Goal: Information Seeking & Learning: Learn about a topic

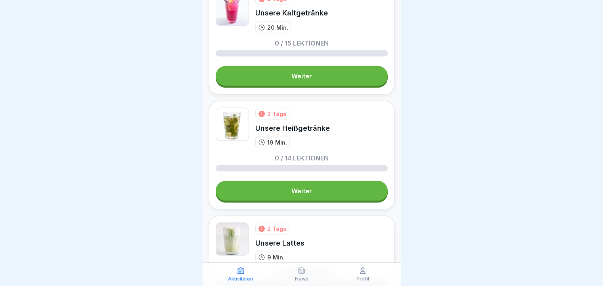
scroll to position [1560, 0]
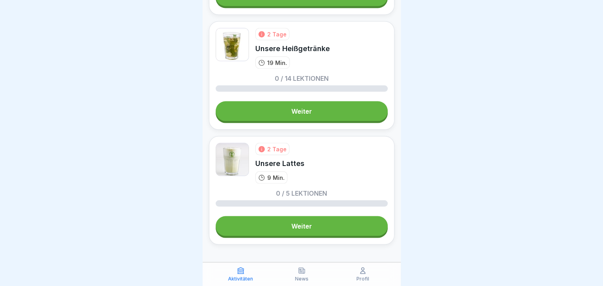
click at [323, 217] on link "Weiter" at bounding box center [302, 227] width 172 height 20
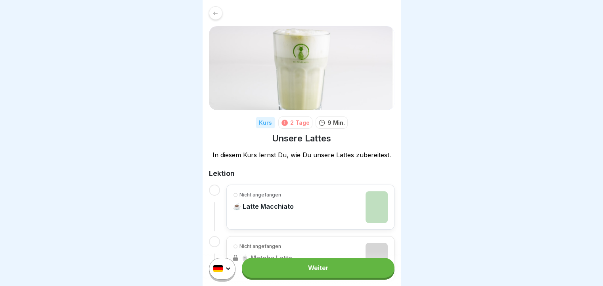
click at [338, 274] on link "Weiter" at bounding box center [318, 268] width 152 height 20
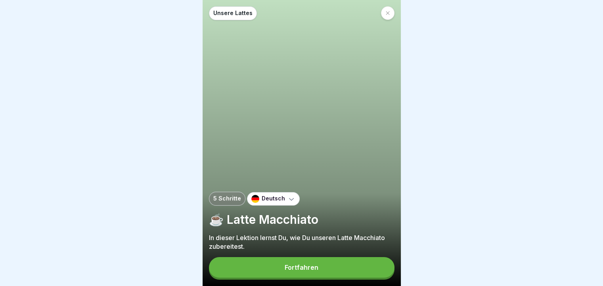
click at [357, 270] on button "Fortfahren" at bounding box center [302, 267] width 186 height 21
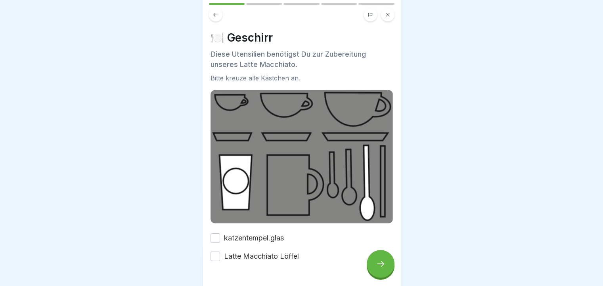
click at [213, 262] on div at bounding box center [302, 286] width 182 height 48
click at [215, 253] on button "Latte Macchiato Löffel" at bounding box center [216, 257] width 10 height 10
click at [213, 234] on button "katzentempel.glas" at bounding box center [216, 239] width 10 height 10
click at [380, 269] on icon at bounding box center [381, 264] width 10 height 10
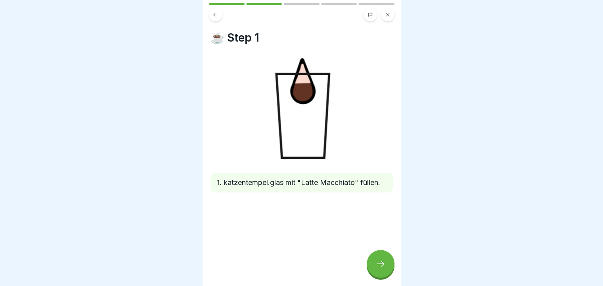
click at [382, 269] on icon at bounding box center [381, 264] width 10 height 10
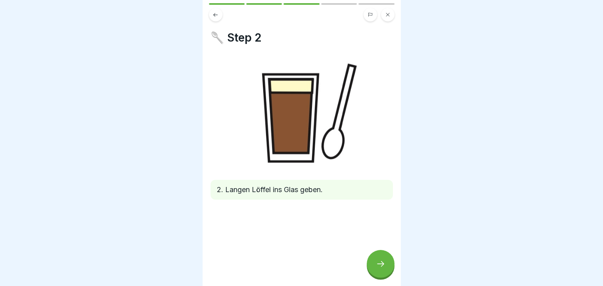
click at [382, 269] on icon at bounding box center [381, 264] width 10 height 10
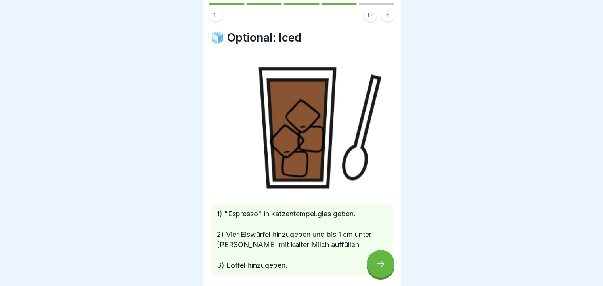
click at [374, 267] on div at bounding box center [381, 264] width 28 height 28
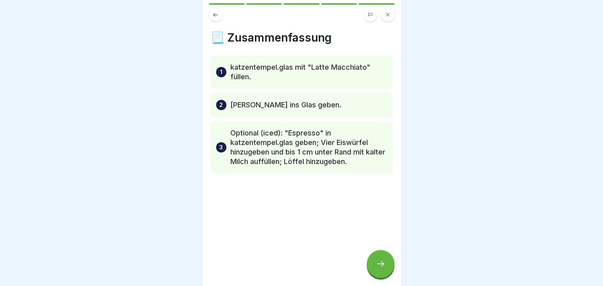
click at [392, 267] on div at bounding box center [381, 264] width 28 height 28
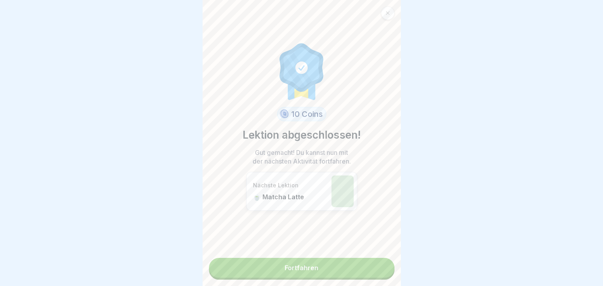
click at [383, 273] on link "Fortfahren" at bounding box center [302, 268] width 186 height 20
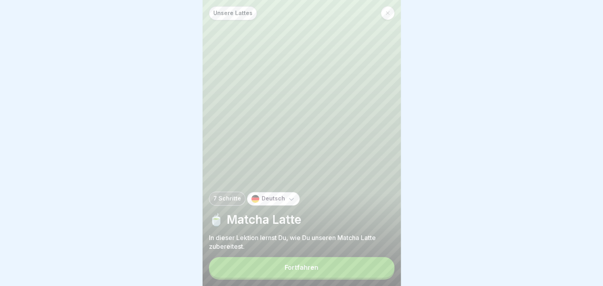
click at [374, 274] on button "Fortfahren" at bounding box center [302, 267] width 186 height 21
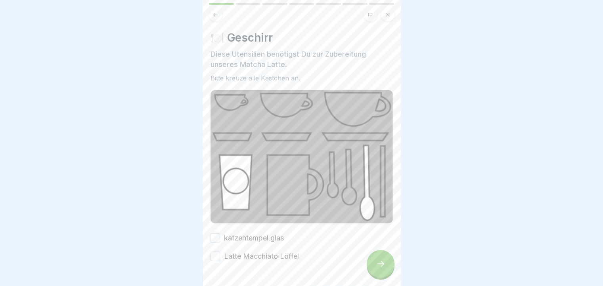
click at [214, 252] on button "Latte Macchiato Löffel" at bounding box center [216, 257] width 10 height 10
click at [215, 234] on button "katzentempel.glas" at bounding box center [216, 239] width 10 height 10
click at [373, 271] on div at bounding box center [381, 264] width 28 height 28
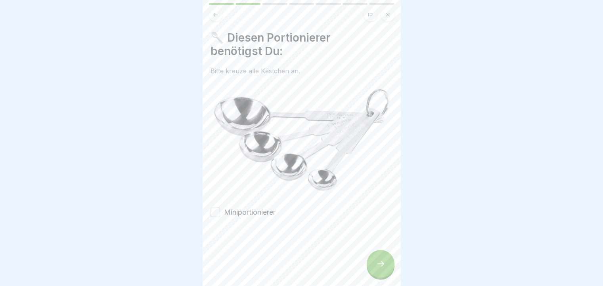
click at [216, 209] on button "Miniportionierer" at bounding box center [216, 213] width 10 height 10
click at [382, 269] on icon at bounding box center [381, 264] width 10 height 10
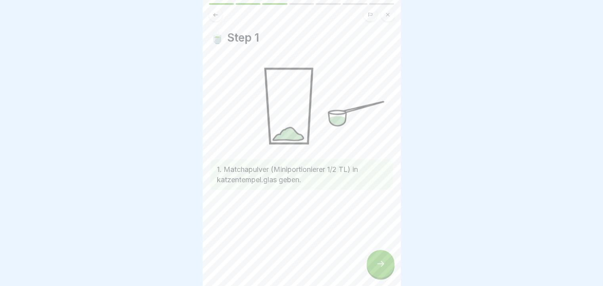
click at [376, 277] on div at bounding box center [381, 264] width 28 height 28
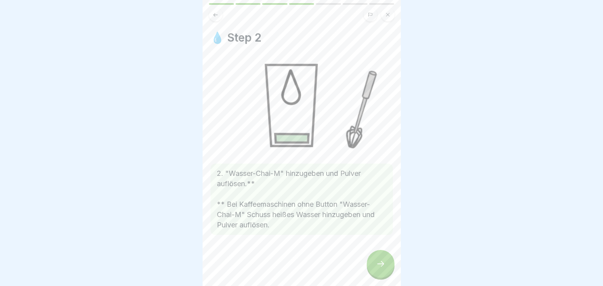
click at [384, 264] on div at bounding box center [381, 264] width 28 height 28
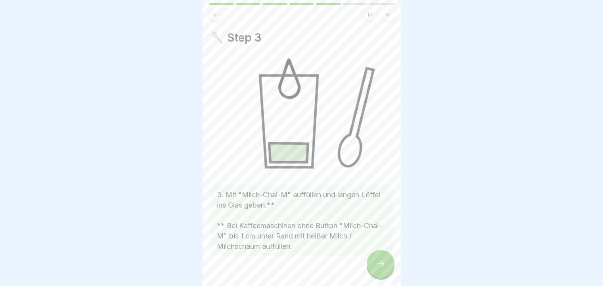
click at [382, 265] on div at bounding box center [381, 264] width 28 height 28
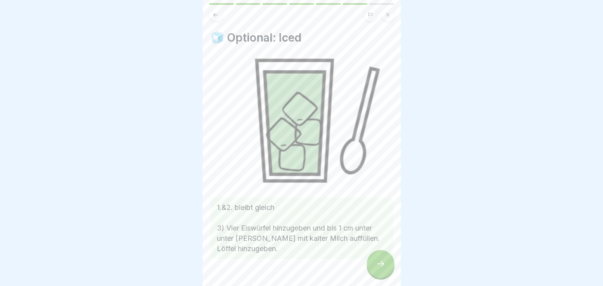
click at [378, 269] on icon at bounding box center [381, 264] width 10 height 10
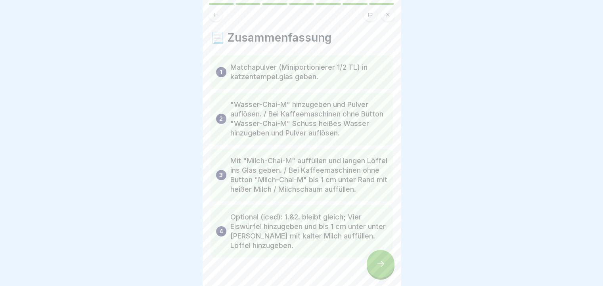
click at [378, 269] on icon at bounding box center [381, 264] width 10 height 10
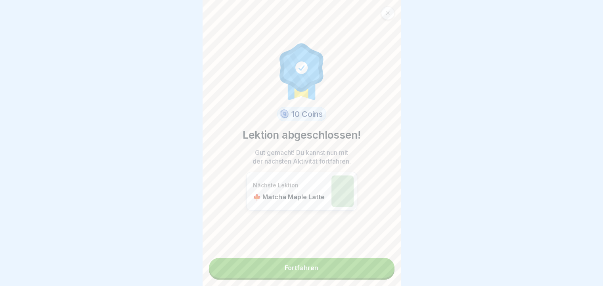
click at [378, 269] on link "Fortfahren" at bounding box center [302, 268] width 186 height 20
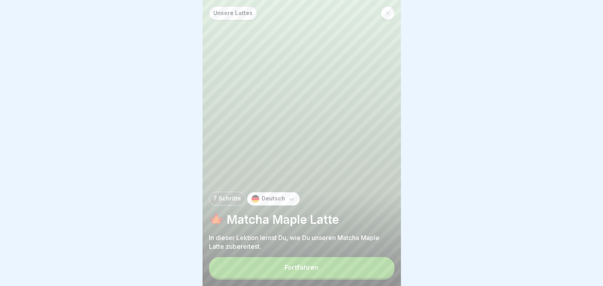
click at [361, 267] on button "Fortfahren" at bounding box center [302, 267] width 186 height 21
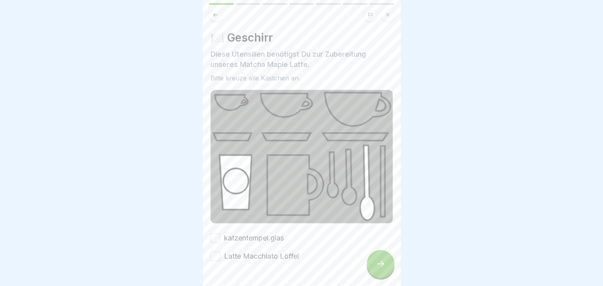
click at [379, 269] on icon at bounding box center [381, 264] width 10 height 10
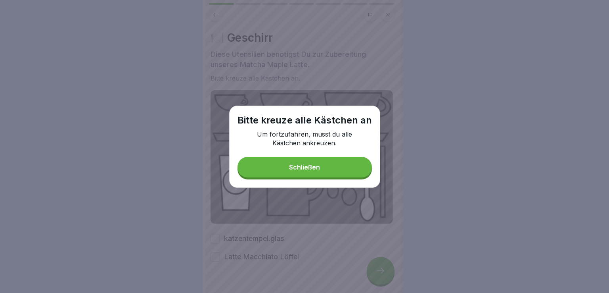
click at [323, 170] on button "Schließen" at bounding box center [305, 167] width 134 height 21
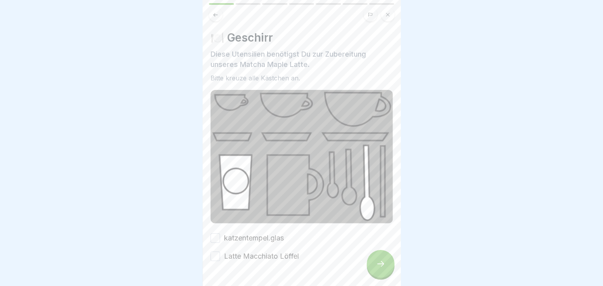
click at [214, 255] on button "Latte Macchiato Löffel" at bounding box center [216, 257] width 10 height 10
click at [216, 234] on button "katzentempel.glas" at bounding box center [216, 239] width 10 height 10
click at [386, 273] on div at bounding box center [381, 264] width 28 height 28
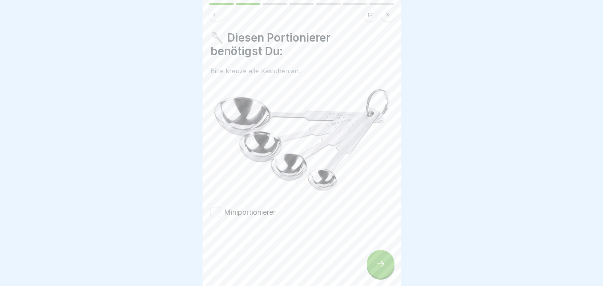
click at [218, 208] on button "Miniportionierer" at bounding box center [216, 213] width 10 height 10
click at [382, 269] on icon at bounding box center [381, 264] width 10 height 10
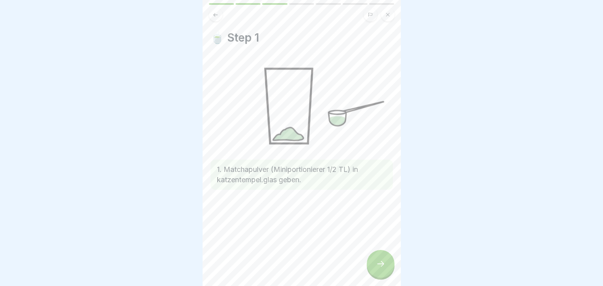
click at [376, 268] on icon at bounding box center [381, 264] width 10 height 10
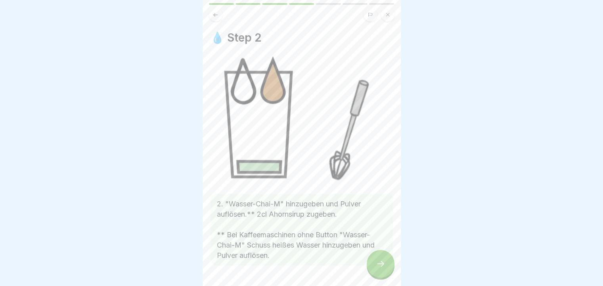
click at [386, 267] on div at bounding box center [381, 264] width 28 height 28
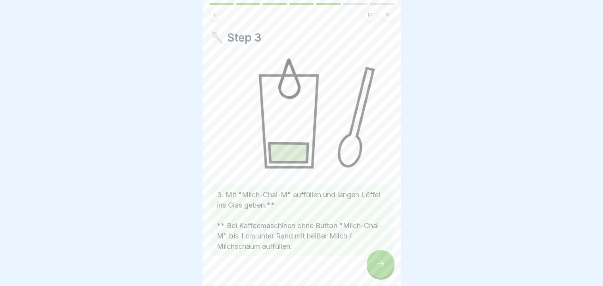
click at [386, 267] on div at bounding box center [381, 264] width 28 height 28
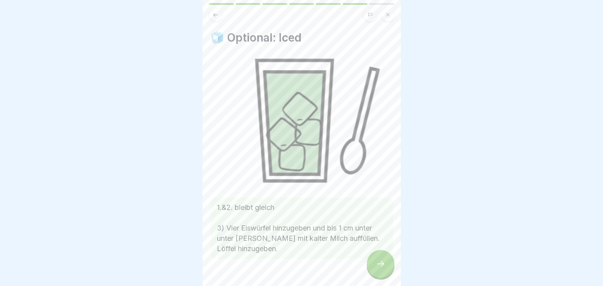
click at [386, 267] on div at bounding box center [381, 264] width 28 height 28
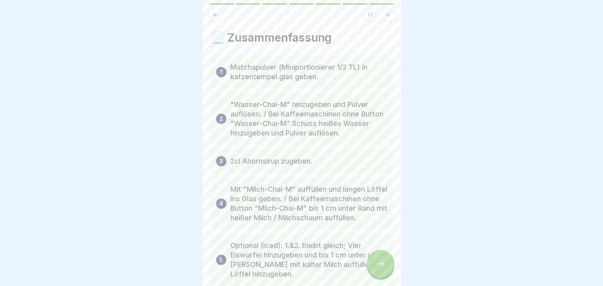
click at [386, 267] on div at bounding box center [381, 264] width 28 height 28
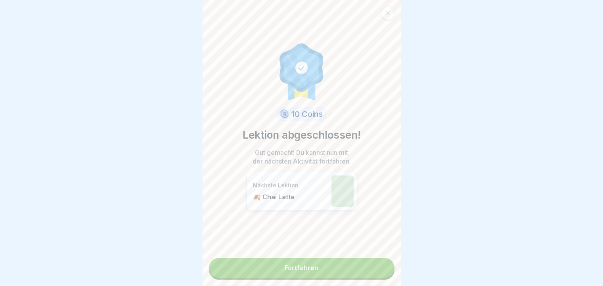
click at [386, 267] on link "Fortfahren" at bounding box center [302, 268] width 186 height 20
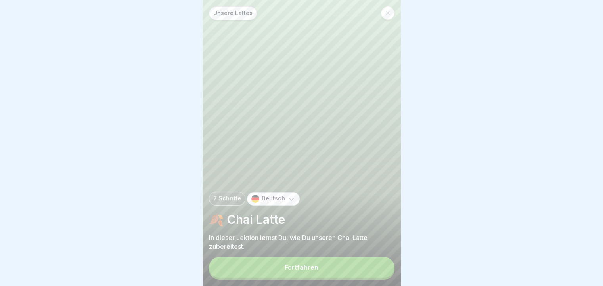
click at [377, 271] on button "Fortfahren" at bounding box center [302, 267] width 186 height 21
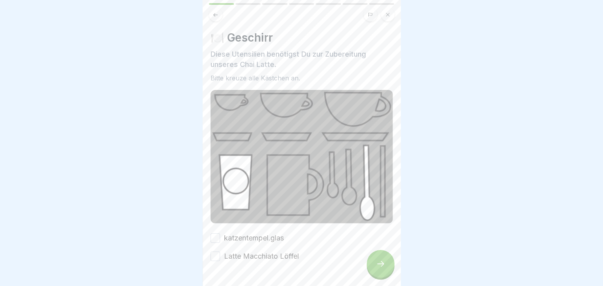
click at [219, 234] on button "katzentempel.glas" at bounding box center [216, 239] width 10 height 10
click at [218, 253] on button "Latte Macchiato Löffel" at bounding box center [216, 257] width 10 height 10
click at [381, 269] on icon at bounding box center [381, 264] width 10 height 10
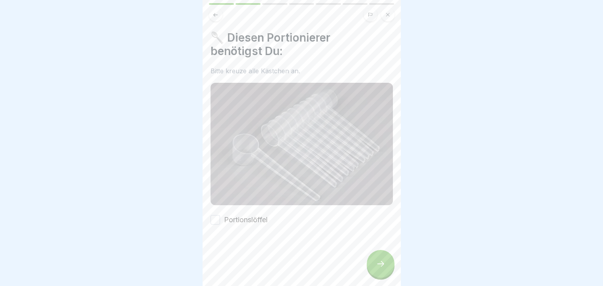
click at [216, 221] on button "Portionslöffel" at bounding box center [216, 220] width 10 height 10
click at [375, 270] on div at bounding box center [381, 264] width 28 height 28
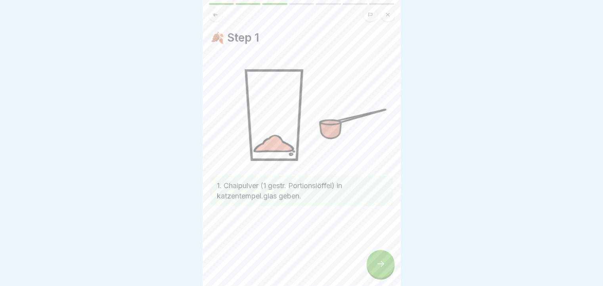
click at [386, 273] on div at bounding box center [381, 264] width 28 height 28
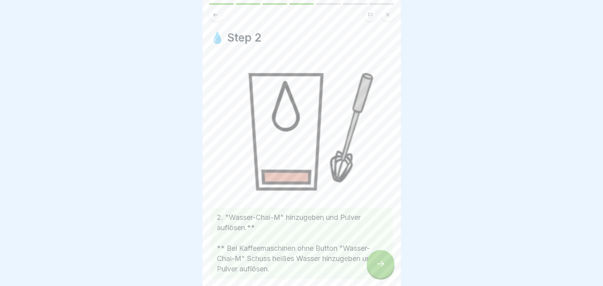
click at [388, 271] on div at bounding box center [381, 264] width 28 height 28
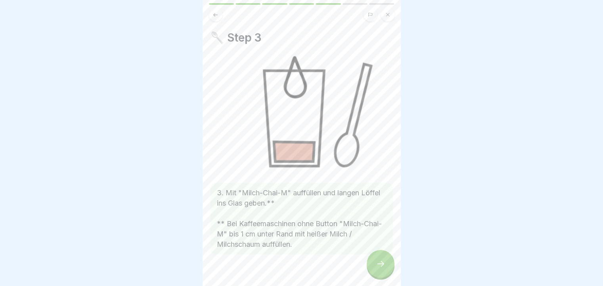
click at [382, 269] on icon at bounding box center [381, 264] width 10 height 10
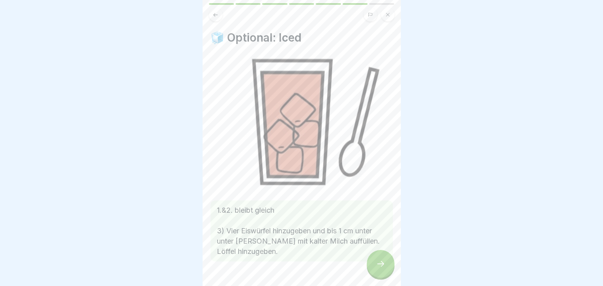
click at [392, 270] on div at bounding box center [381, 264] width 28 height 28
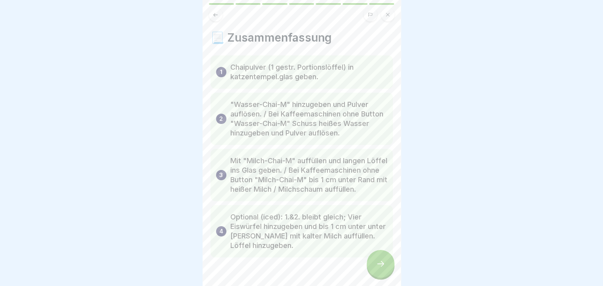
click at [392, 270] on div at bounding box center [381, 264] width 28 height 28
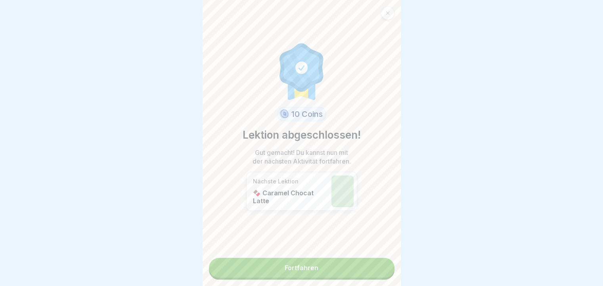
click at [387, 270] on link "Fortfahren" at bounding box center [302, 268] width 186 height 20
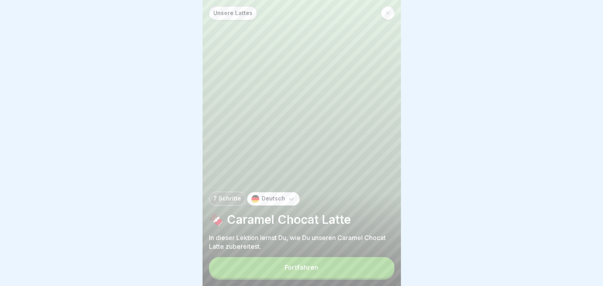
click at [355, 270] on button "Fortfahren" at bounding box center [302, 267] width 186 height 21
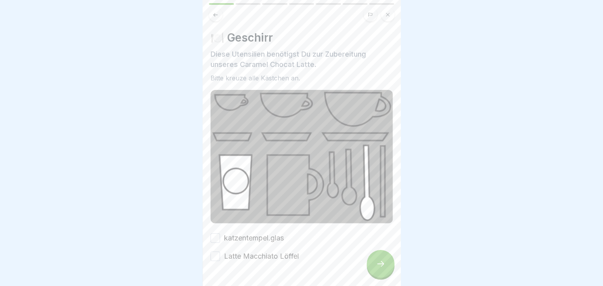
click at [215, 253] on button "Latte Macchiato Löffel" at bounding box center [216, 257] width 10 height 10
click at [216, 234] on button "katzentempel.glas" at bounding box center [216, 239] width 10 height 10
click at [383, 267] on icon at bounding box center [381, 264] width 10 height 10
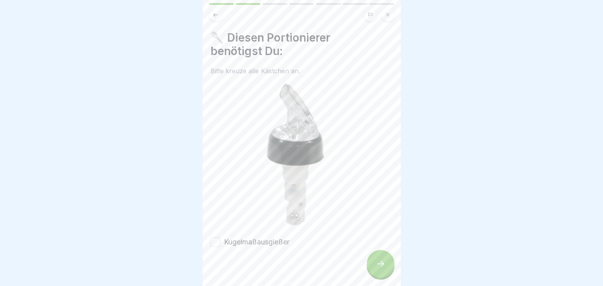
click at [215, 238] on button "Kugelmaßausgießer" at bounding box center [216, 243] width 10 height 10
click at [368, 267] on div at bounding box center [381, 264] width 28 height 28
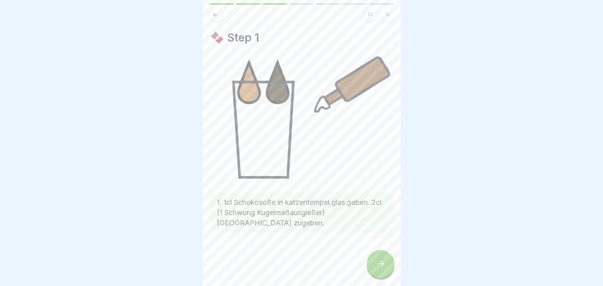
click at [378, 263] on div at bounding box center [381, 264] width 28 height 28
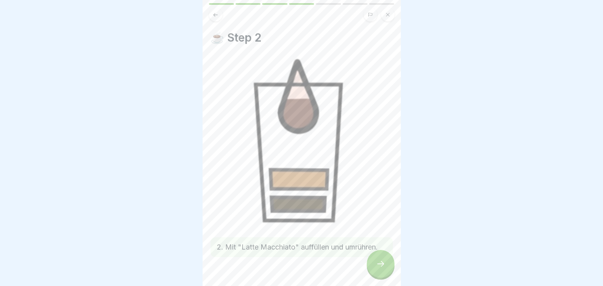
click at [378, 269] on icon at bounding box center [381, 264] width 10 height 10
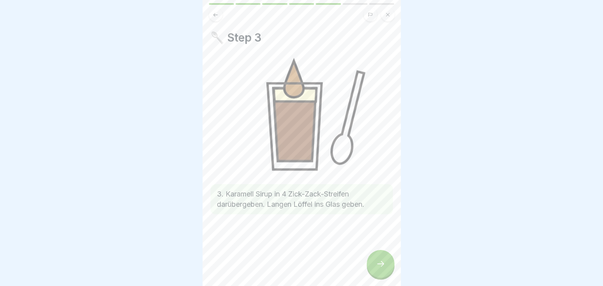
click at [384, 268] on icon at bounding box center [381, 264] width 10 height 10
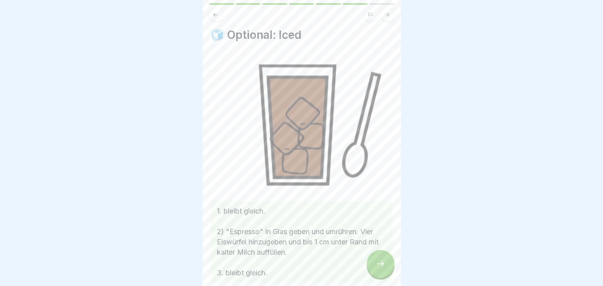
scroll to position [42, 0]
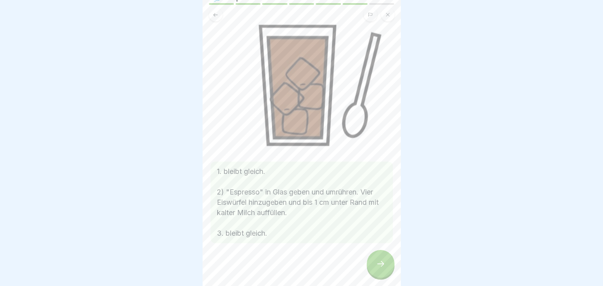
click at [386, 273] on div at bounding box center [381, 264] width 28 height 28
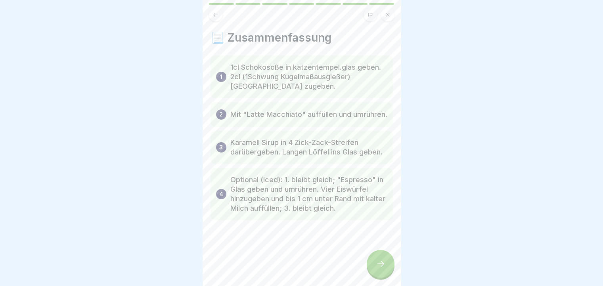
click at [382, 265] on div at bounding box center [381, 264] width 28 height 28
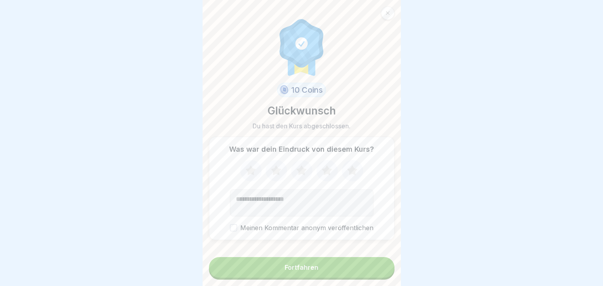
click at [375, 273] on button "Fortfahren" at bounding box center [302, 267] width 186 height 21
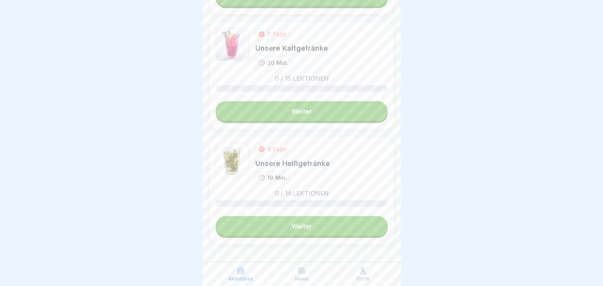
scroll to position [1445, 0]
click at [319, 216] on link "Weiter" at bounding box center [302, 226] width 172 height 20
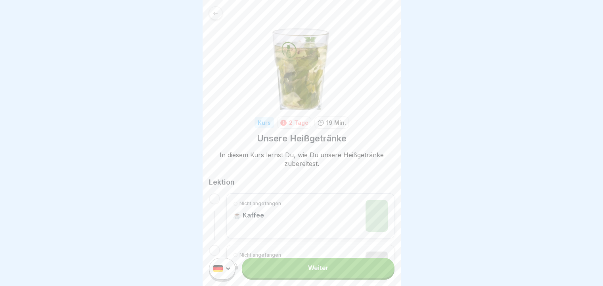
click at [318, 273] on link "Weiter" at bounding box center [318, 268] width 152 height 20
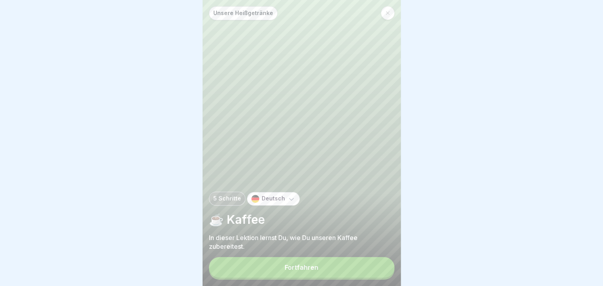
click at [343, 273] on button "Fortfahren" at bounding box center [302, 267] width 186 height 21
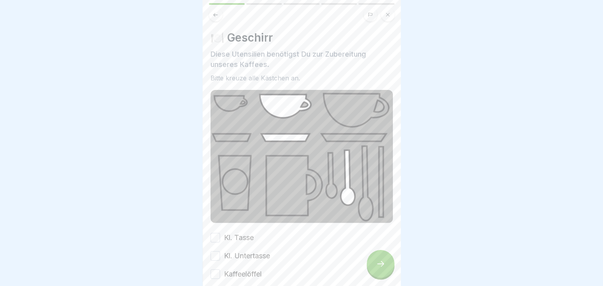
click at [214, 271] on button "Kaffeelöffel" at bounding box center [216, 275] width 10 height 10
click at [213, 244] on div "Kl. Tasse Kl. Untertasse Kaffeelöffel" at bounding box center [302, 256] width 182 height 47
click at [214, 251] on button "Kl. Untertasse" at bounding box center [216, 256] width 10 height 10
click at [215, 239] on div "Kl. Tasse Kl. Untertasse Kaffeelöffel" at bounding box center [302, 256] width 182 height 47
click at [217, 235] on button "Kl. Tasse" at bounding box center [216, 238] width 10 height 10
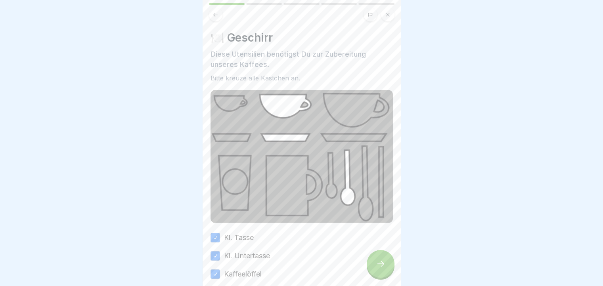
click at [387, 269] on div at bounding box center [381, 264] width 28 height 28
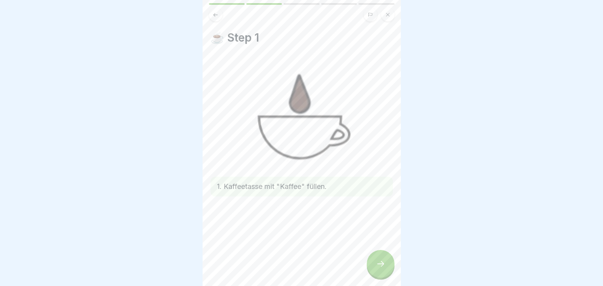
click at [372, 270] on div at bounding box center [381, 264] width 28 height 28
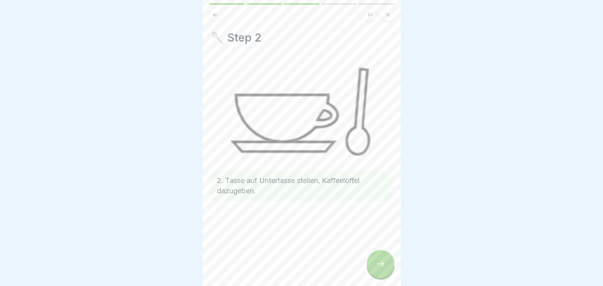
click at [387, 270] on div at bounding box center [381, 264] width 28 height 28
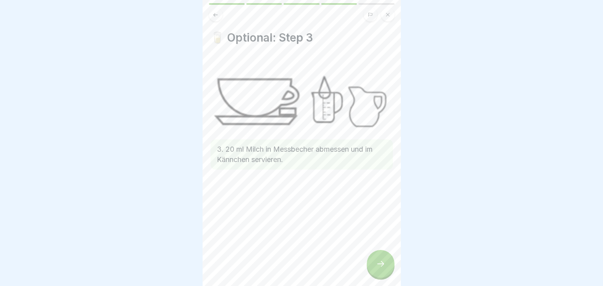
click at [373, 266] on div at bounding box center [381, 264] width 28 height 28
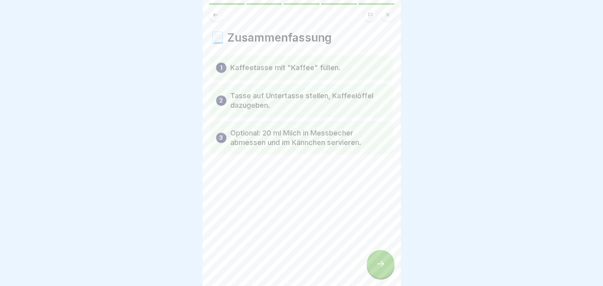
click at [373, 266] on div at bounding box center [381, 264] width 28 height 28
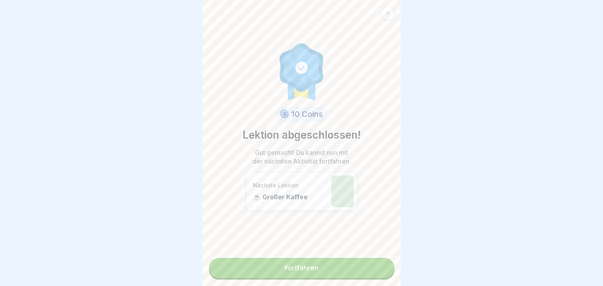
click at [371, 270] on link "Fortfahren" at bounding box center [302, 268] width 186 height 20
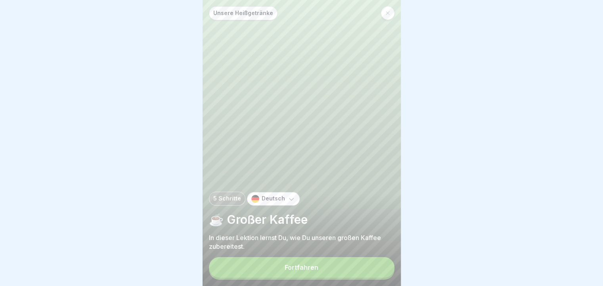
click at [358, 278] on button "Fortfahren" at bounding box center [302, 267] width 186 height 21
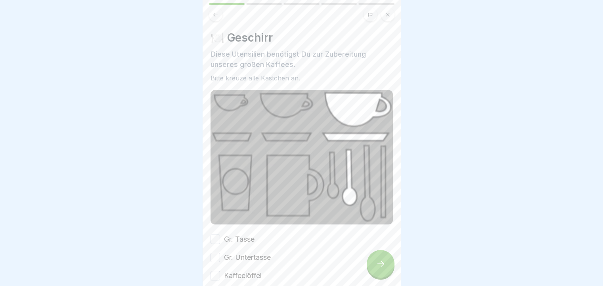
click at [215, 236] on button "Gr. Tasse" at bounding box center [216, 240] width 10 height 10
click at [215, 254] on button "Gr. Untertasse" at bounding box center [216, 258] width 10 height 10
drag, startPoint x: 216, startPoint y: 274, endPoint x: 462, endPoint y: 230, distance: 249.3
click at [217, 274] on button "Kaffeelöffel" at bounding box center [216, 276] width 10 height 10
click at [388, 267] on div at bounding box center [381, 264] width 28 height 28
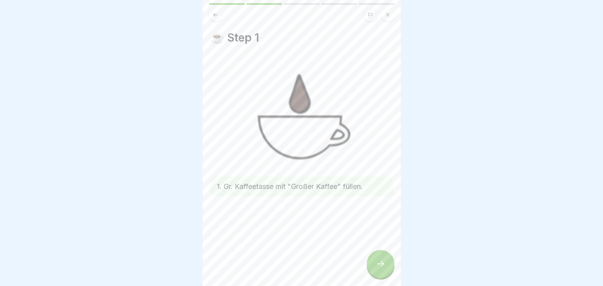
click at [388, 267] on div at bounding box center [381, 264] width 28 height 28
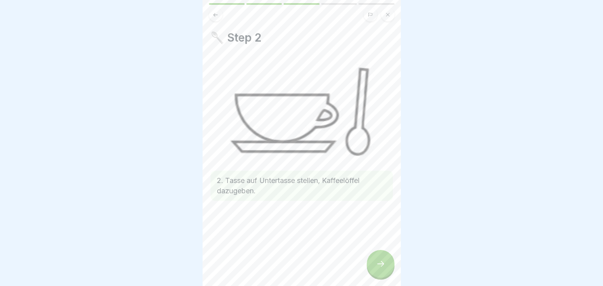
click at [388, 267] on div at bounding box center [381, 264] width 28 height 28
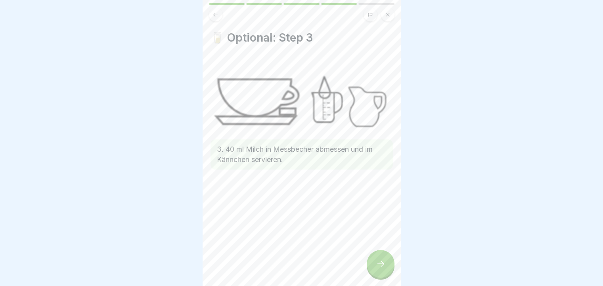
click at [376, 269] on icon at bounding box center [381, 264] width 10 height 10
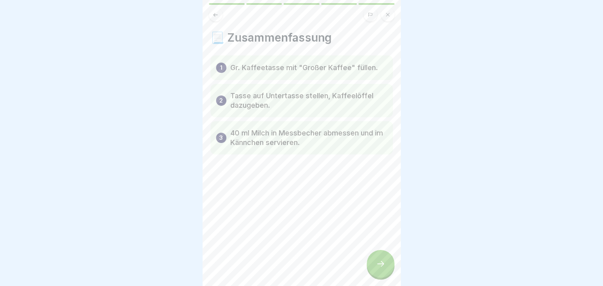
click at [376, 269] on icon at bounding box center [381, 264] width 10 height 10
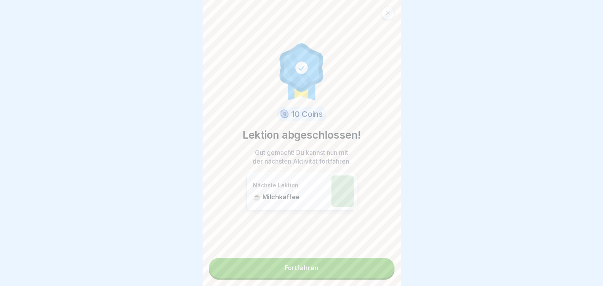
click at [376, 269] on link "Fortfahren" at bounding box center [302, 268] width 186 height 20
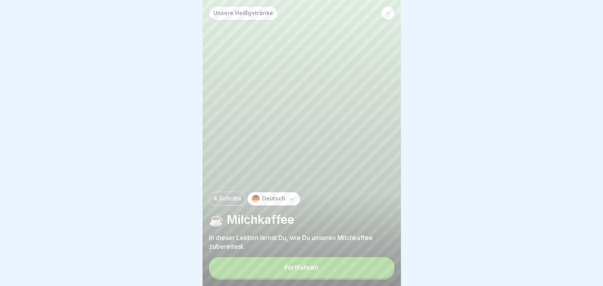
click at [379, 265] on button "Fortfahren" at bounding box center [302, 267] width 186 height 21
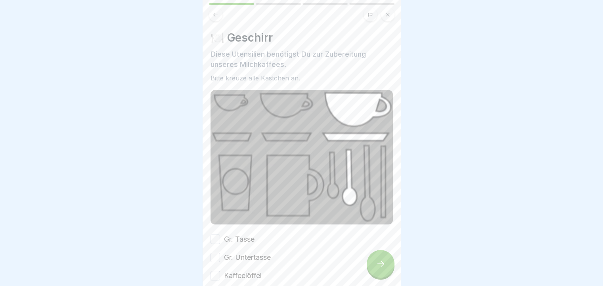
click at [210, 271] on div "🍽️ Geschirr Diese Utensilien benötigst Du zur Zubereitung unseres Milchkaffees.…" at bounding box center [302, 143] width 198 height 286
click at [211, 271] on button "Kaffeelöffel" at bounding box center [216, 276] width 10 height 10
click at [215, 257] on button "Gr. Untertasse" at bounding box center [216, 258] width 10 height 10
click at [216, 235] on button "Gr. Tasse" at bounding box center [216, 240] width 10 height 10
click at [386, 269] on div at bounding box center [381, 264] width 28 height 28
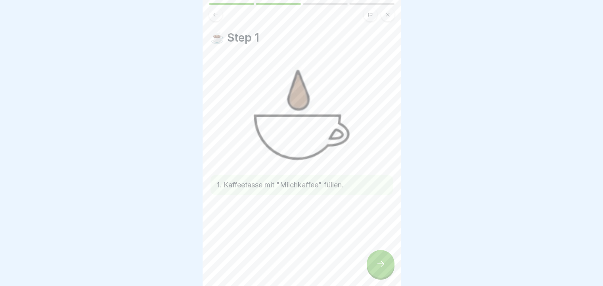
click at [380, 266] on div at bounding box center [381, 264] width 28 height 28
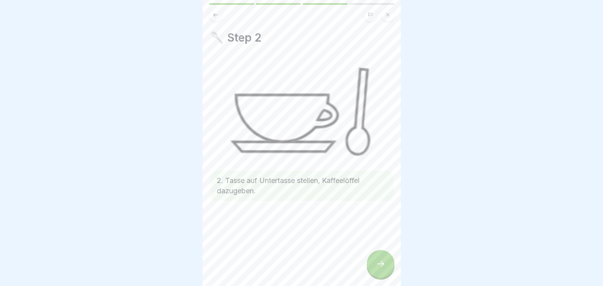
click at [380, 266] on icon at bounding box center [381, 264] width 10 height 10
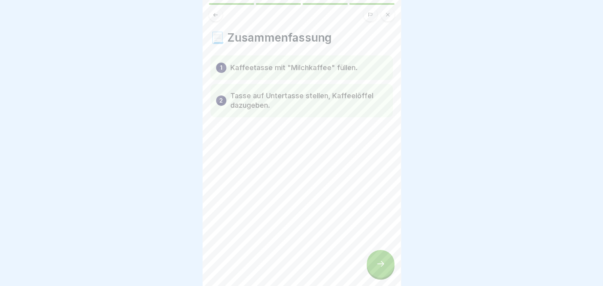
click at [390, 272] on div at bounding box center [381, 264] width 28 height 28
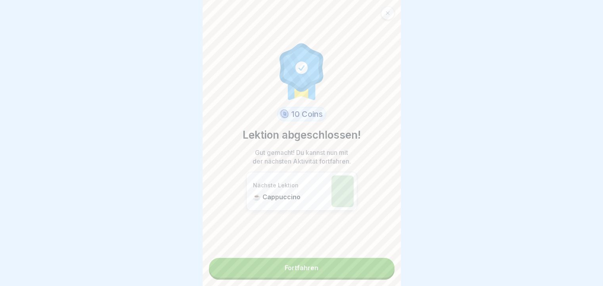
click at [367, 267] on link "Fortfahren" at bounding box center [302, 268] width 186 height 20
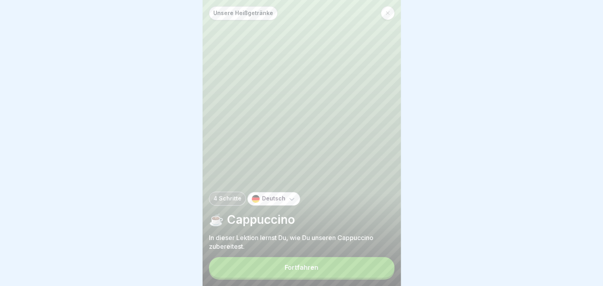
click at [352, 269] on button "Fortfahren" at bounding box center [302, 267] width 186 height 21
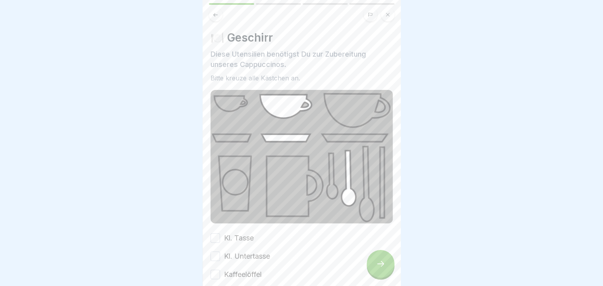
click at [216, 271] on button "Kaffeelöffel" at bounding box center [216, 275] width 10 height 10
click at [217, 252] on button "Kl. Untertasse" at bounding box center [216, 257] width 10 height 10
click at [217, 234] on button "Kl. Tasse" at bounding box center [216, 239] width 10 height 10
click at [385, 267] on icon at bounding box center [381, 264] width 10 height 10
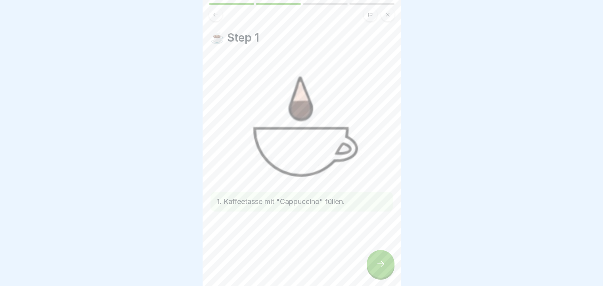
click at [382, 268] on icon at bounding box center [381, 264] width 10 height 10
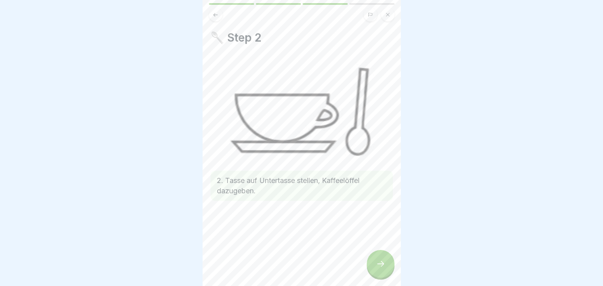
click at [382, 267] on icon at bounding box center [380, 264] width 7 height 6
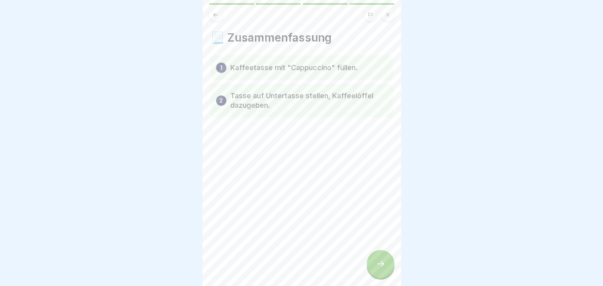
click at [382, 267] on icon at bounding box center [380, 264] width 7 height 6
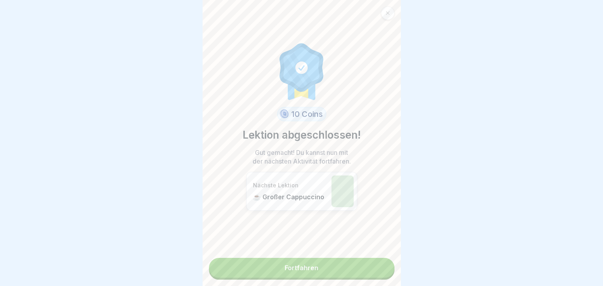
click at [382, 270] on link "Fortfahren" at bounding box center [302, 268] width 186 height 20
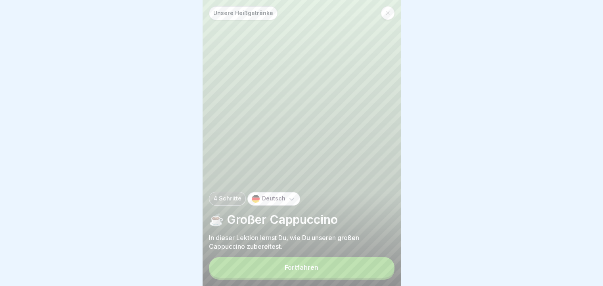
click at [379, 272] on button "Fortfahren" at bounding box center [302, 267] width 186 height 21
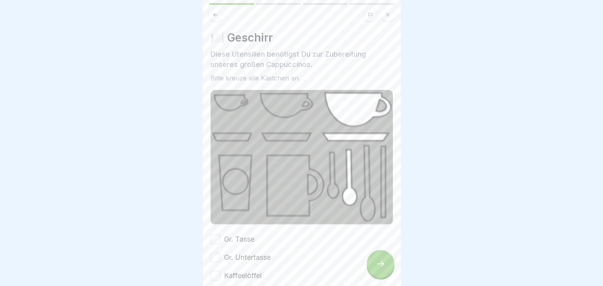
click at [379, 269] on icon at bounding box center [381, 264] width 10 height 10
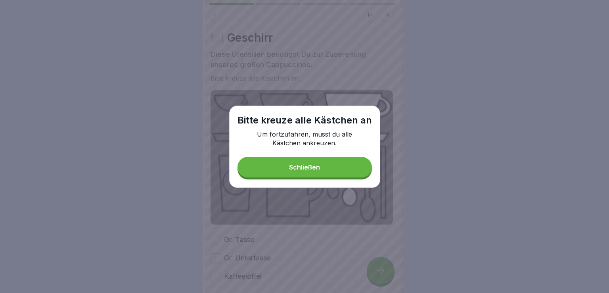
click at [345, 173] on button "Schließen" at bounding box center [305, 167] width 134 height 21
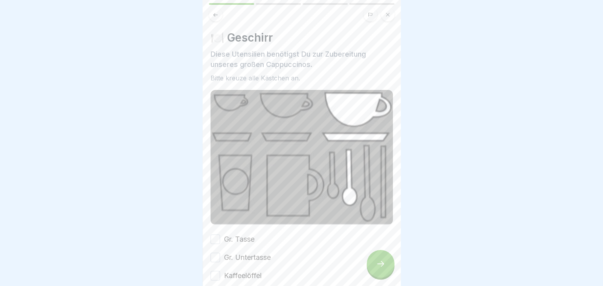
click at [220, 271] on div "Kaffeelöffel" at bounding box center [236, 276] width 51 height 10
click at [217, 254] on button "Gr. Untertasse" at bounding box center [216, 258] width 10 height 10
click at [217, 271] on button "Kaffeelöffel" at bounding box center [216, 276] width 10 height 10
click at [213, 235] on button "Gr. Tasse" at bounding box center [216, 240] width 10 height 10
click at [381, 269] on icon at bounding box center [381, 264] width 10 height 10
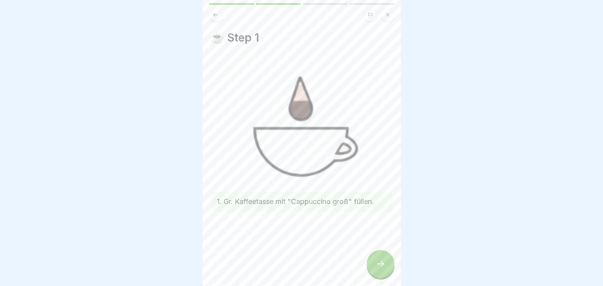
click at [386, 275] on div at bounding box center [381, 264] width 28 height 28
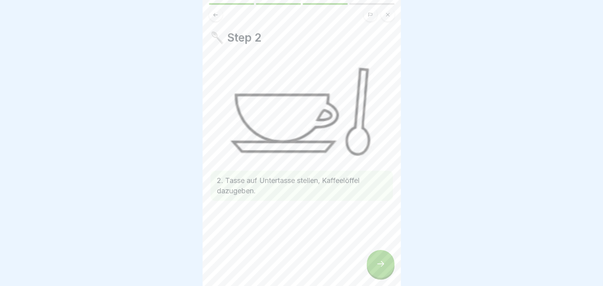
click at [386, 275] on div at bounding box center [381, 264] width 28 height 28
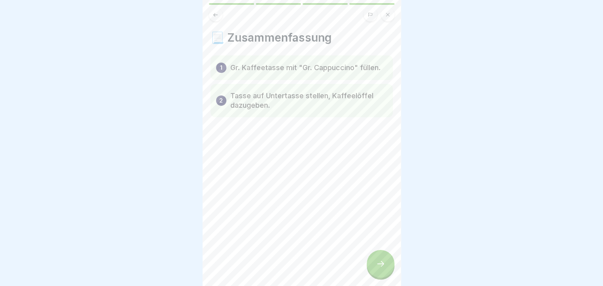
click at [386, 275] on div at bounding box center [381, 264] width 28 height 28
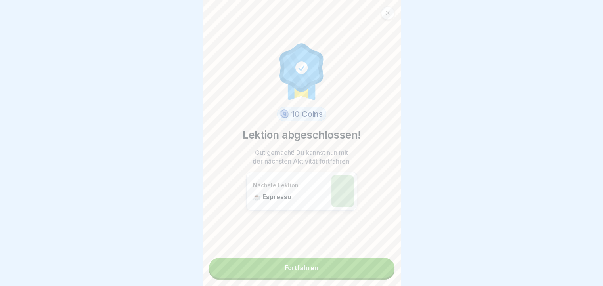
click at [361, 272] on link "Fortfahren" at bounding box center [302, 268] width 186 height 20
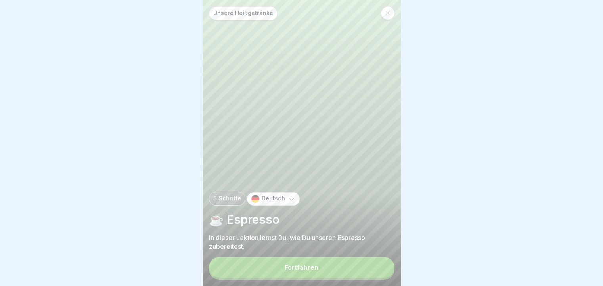
click at [354, 273] on button "Fortfahren" at bounding box center [302, 267] width 186 height 21
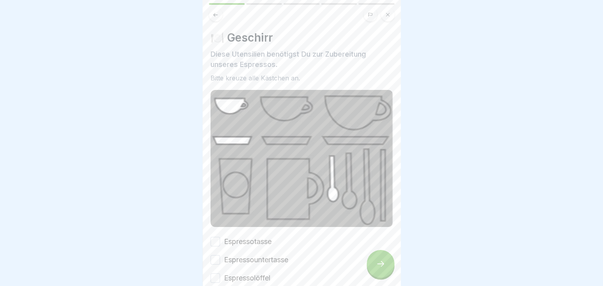
click at [213, 274] on button "Espressolöffel" at bounding box center [216, 279] width 10 height 10
click at [216, 258] on button "Espressountertasse" at bounding box center [216, 260] width 10 height 10
click at [217, 237] on button "Espressotasse" at bounding box center [216, 242] width 10 height 10
click at [384, 269] on icon at bounding box center [381, 264] width 10 height 10
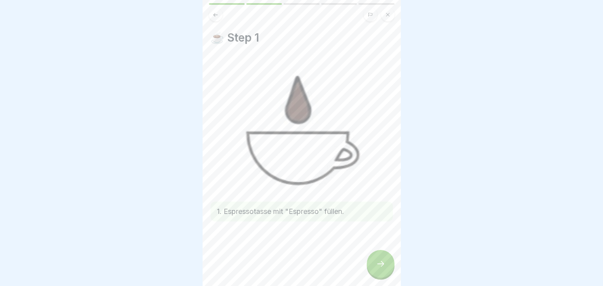
click at [384, 267] on icon at bounding box center [381, 264] width 10 height 10
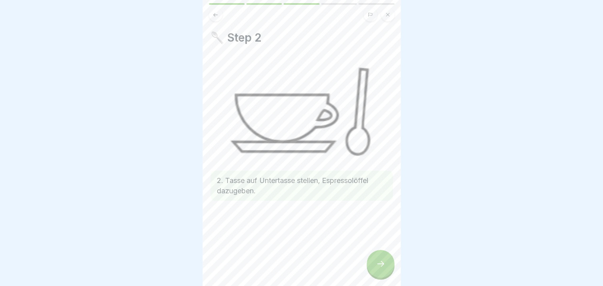
click at [384, 267] on icon at bounding box center [381, 264] width 10 height 10
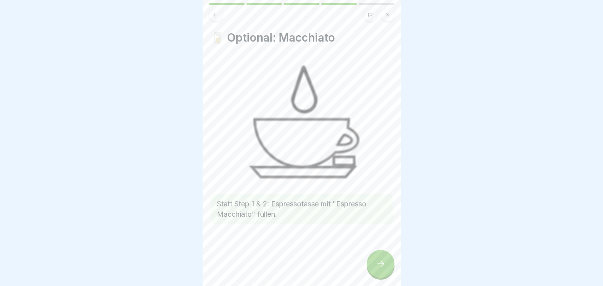
click at [385, 269] on icon at bounding box center [381, 264] width 10 height 10
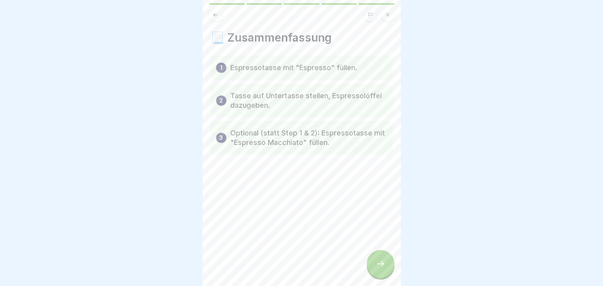
click at [385, 269] on icon at bounding box center [381, 264] width 10 height 10
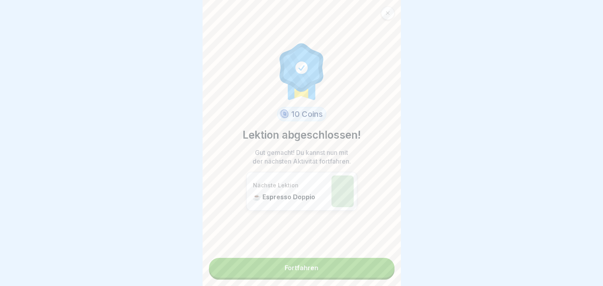
click at [384, 273] on link "Fortfahren" at bounding box center [302, 268] width 186 height 20
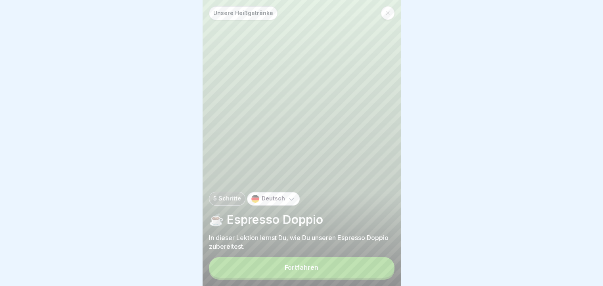
click at [374, 274] on button "Fortfahren" at bounding box center [302, 267] width 186 height 21
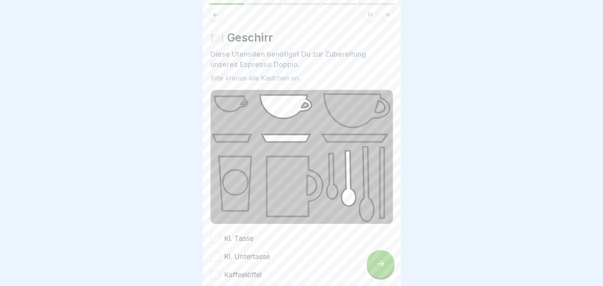
click at [211, 272] on button "Kaffeelöffel" at bounding box center [216, 276] width 10 height 10
click at [213, 256] on button "Kl. Untertasse" at bounding box center [216, 257] width 10 height 10
click at [214, 237] on button "Kl. Tasse" at bounding box center [216, 239] width 10 height 10
click at [380, 269] on icon at bounding box center [381, 264] width 10 height 10
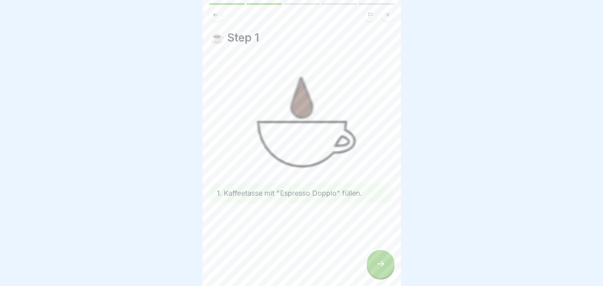
click at [376, 269] on icon at bounding box center [381, 264] width 10 height 10
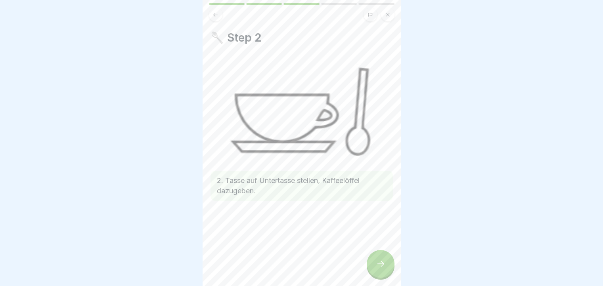
click at [374, 271] on div at bounding box center [381, 264] width 28 height 28
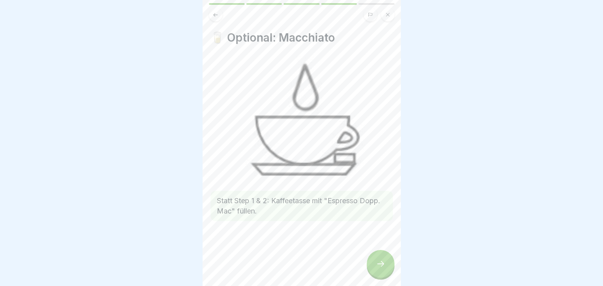
click at [387, 274] on div at bounding box center [381, 264] width 28 height 28
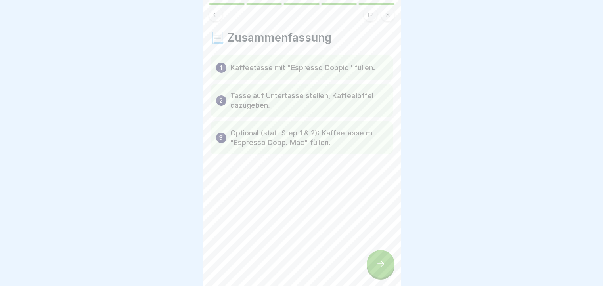
click at [387, 274] on div at bounding box center [381, 264] width 28 height 28
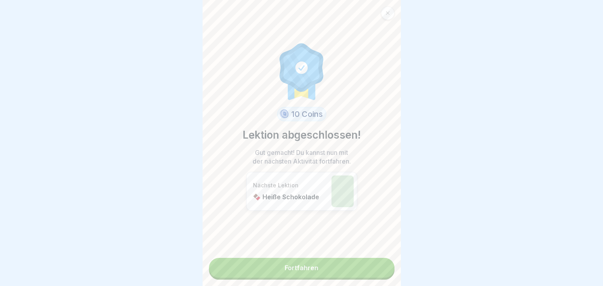
click at [347, 268] on link "Fortfahren" at bounding box center [302, 268] width 186 height 20
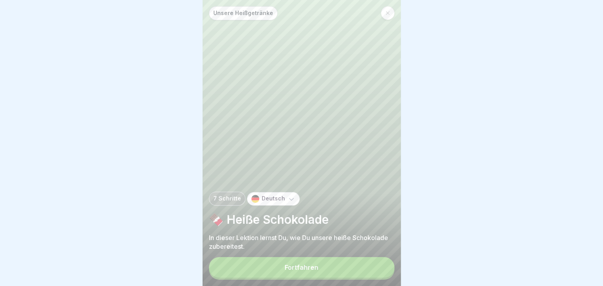
click at [359, 274] on button "Fortfahren" at bounding box center [302, 267] width 186 height 21
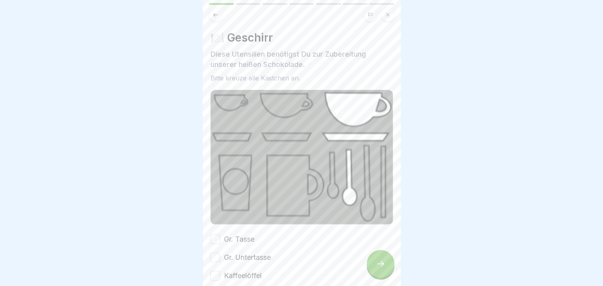
click at [215, 272] on button "Kaffeelöffel" at bounding box center [216, 276] width 10 height 10
click at [216, 257] on button "Gr. Untertasse" at bounding box center [216, 258] width 10 height 10
click at [216, 237] on button "Gr. Tasse" at bounding box center [216, 240] width 10 height 10
click at [388, 270] on div at bounding box center [381, 264] width 28 height 28
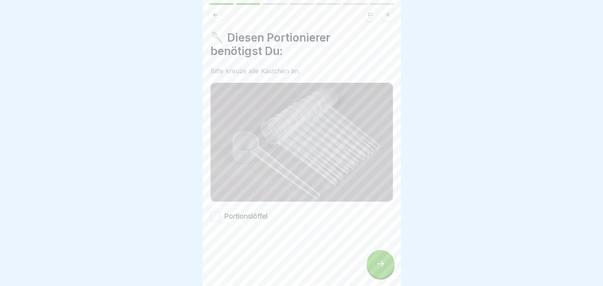
drag, startPoint x: 216, startPoint y: 212, endPoint x: 222, endPoint y: 218, distance: 9.0
click at [217, 213] on button "Portionslöffel" at bounding box center [216, 217] width 10 height 10
click at [376, 259] on div at bounding box center [381, 264] width 28 height 28
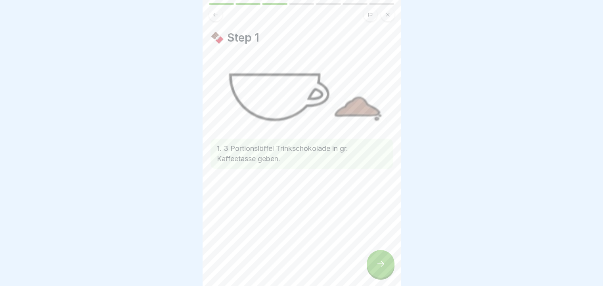
click at [380, 261] on div at bounding box center [381, 264] width 28 height 28
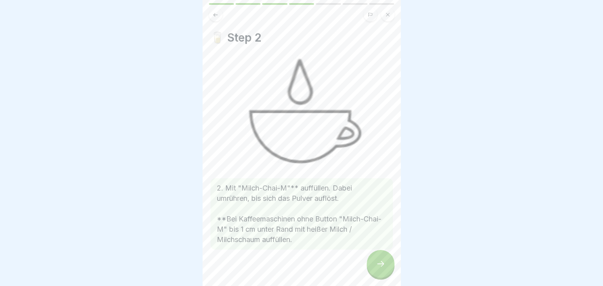
click at [372, 268] on div at bounding box center [381, 264] width 28 height 28
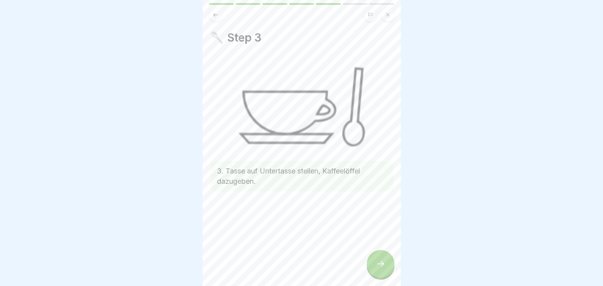
click at [378, 269] on icon at bounding box center [381, 264] width 10 height 10
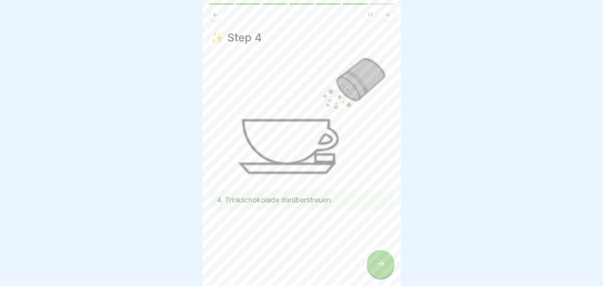
click at [381, 267] on icon at bounding box center [381, 264] width 10 height 10
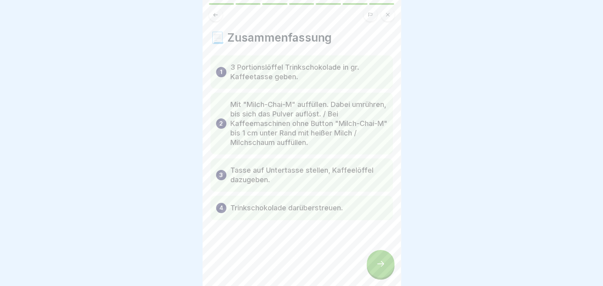
click at [381, 267] on icon at bounding box center [381, 264] width 10 height 10
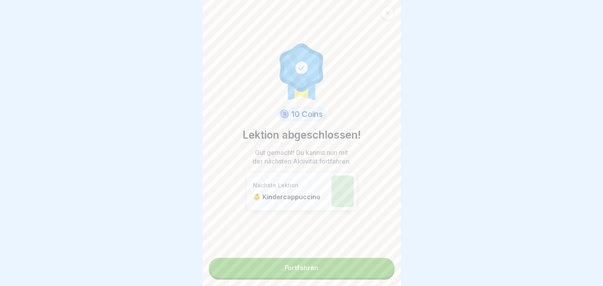
click at [381, 267] on link "Fortfahren" at bounding box center [302, 268] width 186 height 20
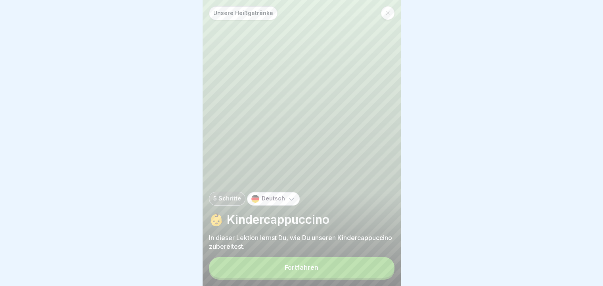
click at [352, 269] on button "Fortfahren" at bounding box center [302, 267] width 186 height 21
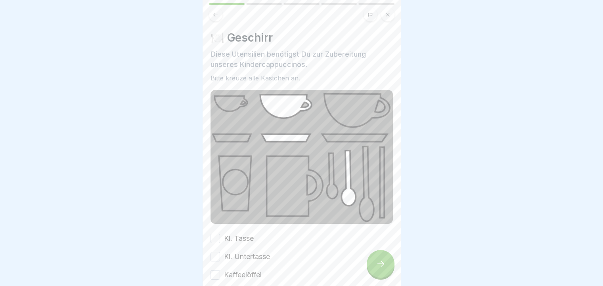
click at [217, 271] on button "Kaffeelöffel" at bounding box center [216, 276] width 10 height 10
click at [212, 254] on button "Kl. Untertasse" at bounding box center [216, 257] width 10 height 10
click at [217, 234] on button "Kl. Tasse" at bounding box center [216, 239] width 10 height 10
click at [371, 268] on div at bounding box center [381, 264] width 28 height 28
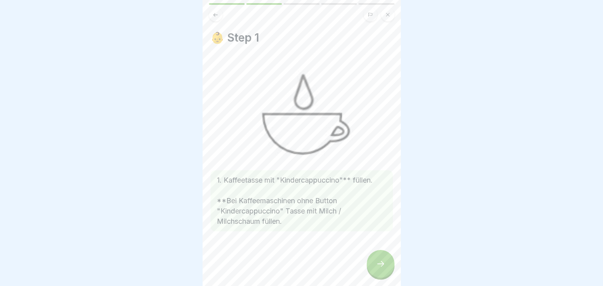
click at [378, 269] on icon at bounding box center [381, 264] width 10 height 10
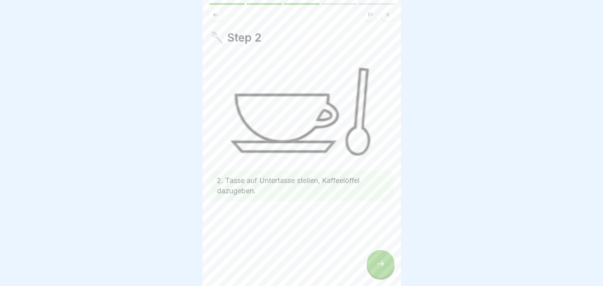
click at [380, 269] on icon at bounding box center [381, 264] width 10 height 10
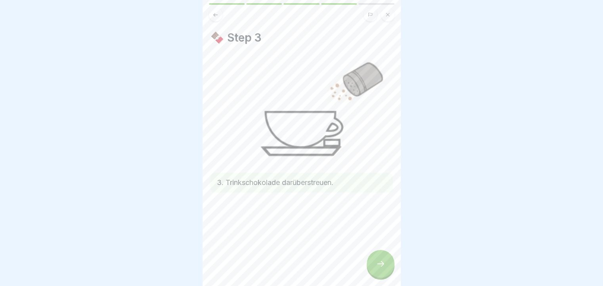
click at [377, 269] on icon at bounding box center [381, 264] width 10 height 10
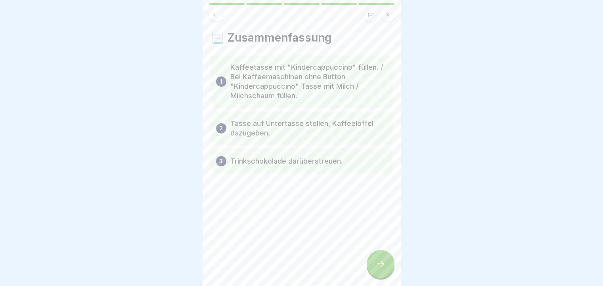
click at [377, 269] on icon at bounding box center [381, 264] width 10 height 10
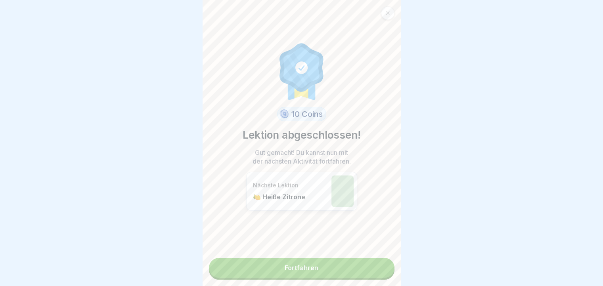
click at [332, 269] on link "Fortfahren" at bounding box center [302, 268] width 186 height 20
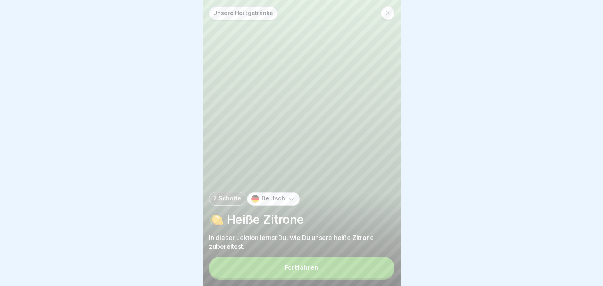
click at [333, 275] on button "Fortfahren" at bounding box center [302, 267] width 186 height 21
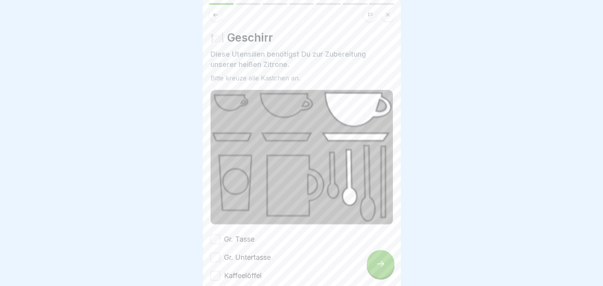
click at [212, 274] on button "Kaffeelöffel" at bounding box center [216, 276] width 10 height 10
click at [216, 254] on button "Gr. Untertasse" at bounding box center [216, 258] width 10 height 10
click at [213, 236] on button "Gr. Tasse" at bounding box center [216, 240] width 10 height 10
click at [376, 269] on icon at bounding box center [381, 264] width 10 height 10
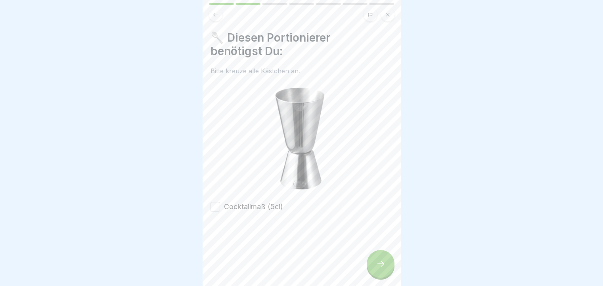
click at [219, 203] on button "Cocktailmaß (5cl)" at bounding box center [216, 207] width 10 height 10
click at [384, 266] on icon at bounding box center [381, 264] width 10 height 10
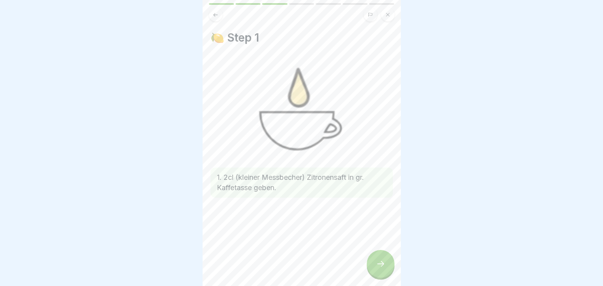
click at [380, 267] on icon at bounding box center [381, 264] width 10 height 10
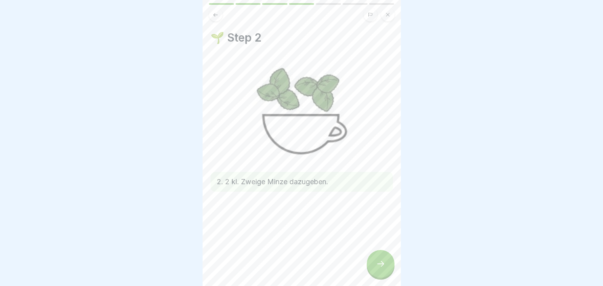
click at [374, 269] on div at bounding box center [381, 264] width 28 height 28
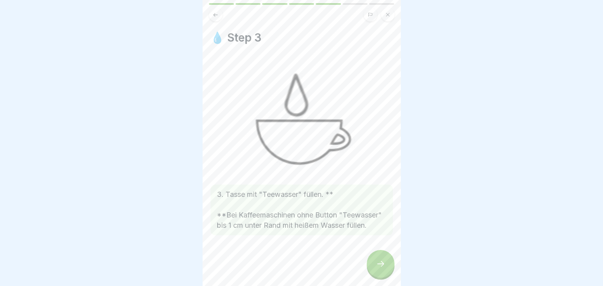
click at [376, 269] on icon at bounding box center [381, 264] width 10 height 10
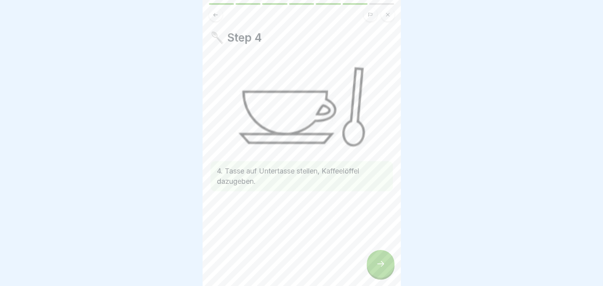
click at [381, 267] on icon at bounding box center [381, 264] width 10 height 10
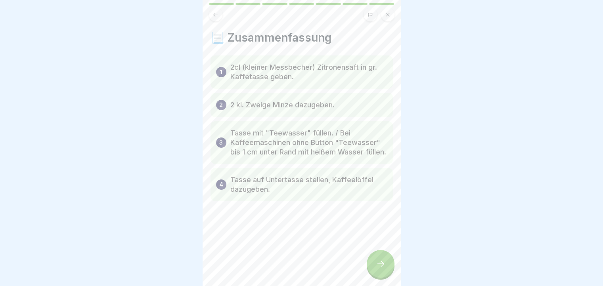
click at [369, 261] on div "📃 Zusammenfassung 1 2cl (kleiner Messbecher) Zitronensaft in gr. Kaffetasse geb…" at bounding box center [302, 143] width 198 height 286
click at [376, 266] on div at bounding box center [381, 264] width 28 height 28
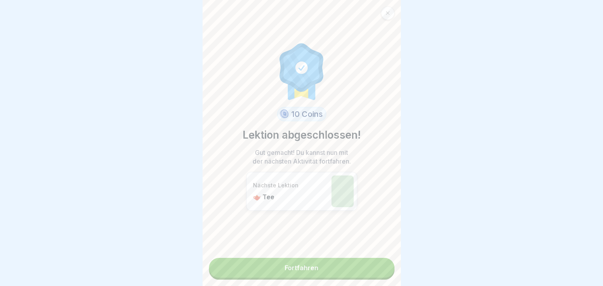
click at [359, 264] on link "Fortfahren" at bounding box center [302, 268] width 186 height 20
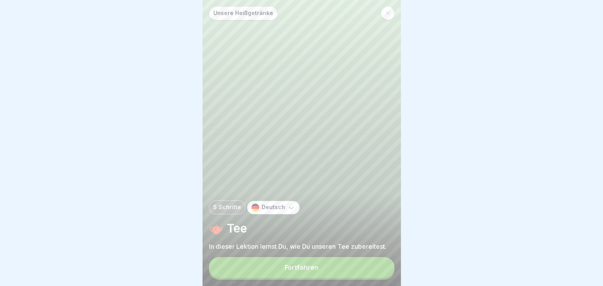
click at [330, 272] on button "Fortfahren" at bounding box center [302, 267] width 186 height 21
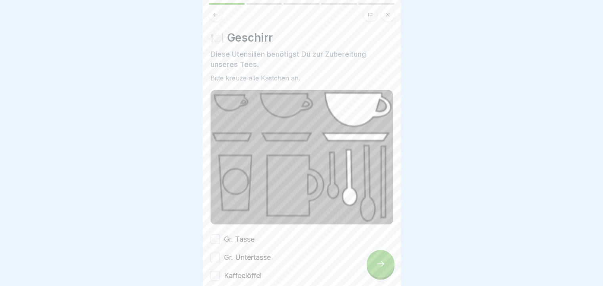
click at [214, 271] on div "Kaffeelöffel" at bounding box center [236, 276] width 51 height 10
click at [214, 273] on button "Kaffeelöffel" at bounding box center [216, 276] width 10 height 10
click at [218, 255] on button "Gr. Untertasse" at bounding box center [216, 258] width 10 height 10
click at [218, 237] on button "Gr. Tasse" at bounding box center [216, 240] width 10 height 10
click at [390, 275] on div at bounding box center [381, 264] width 28 height 28
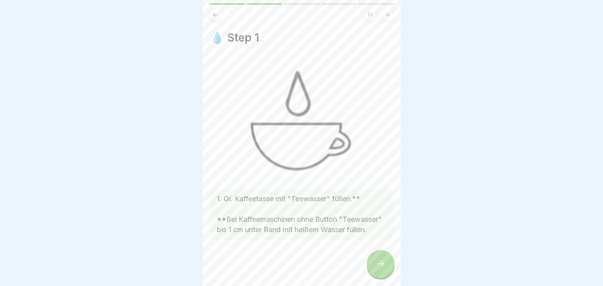
click at [380, 269] on icon at bounding box center [381, 264] width 10 height 10
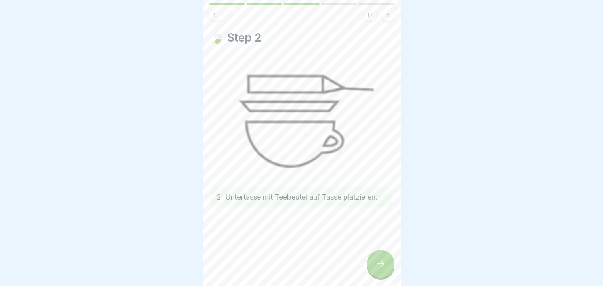
click at [383, 267] on icon at bounding box center [381, 264] width 10 height 10
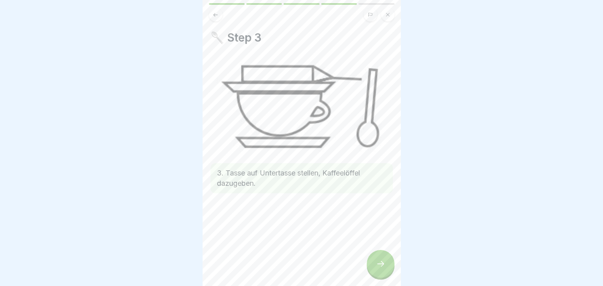
click at [214, 17] on icon at bounding box center [216, 15] width 6 height 6
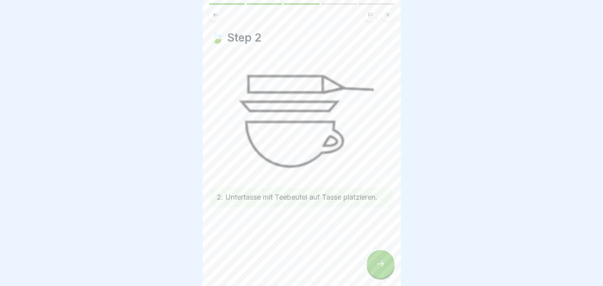
click at [386, 267] on div at bounding box center [381, 264] width 28 height 28
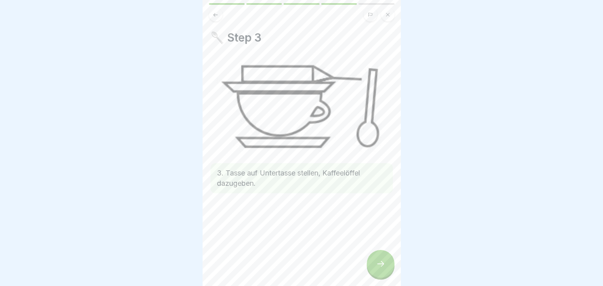
click at [370, 268] on div at bounding box center [381, 264] width 28 height 28
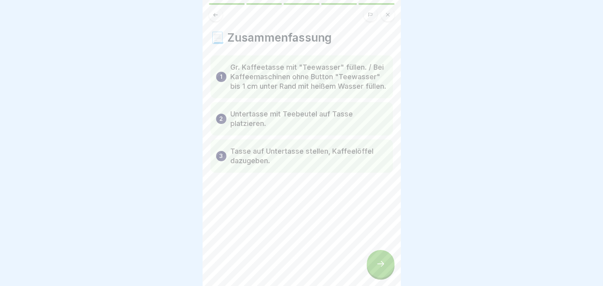
click at [380, 269] on icon at bounding box center [381, 264] width 10 height 10
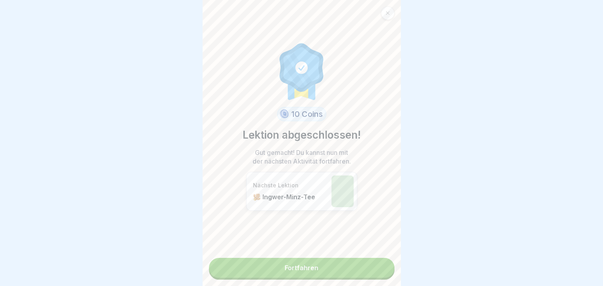
click at [364, 274] on link "Fortfahren" at bounding box center [302, 268] width 186 height 20
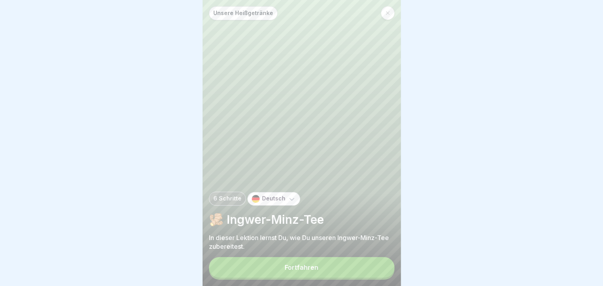
click at [360, 278] on button "Fortfahren" at bounding box center [302, 267] width 186 height 21
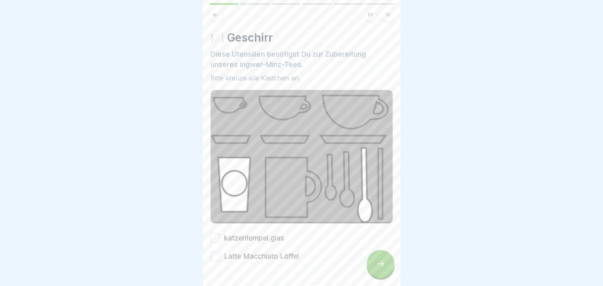
click at [218, 253] on button "Latte Macchiato Löffel" at bounding box center [216, 257] width 10 height 10
click at [217, 236] on button "katzentempel.glas" at bounding box center [216, 239] width 10 height 10
click at [386, 273] on div at bounding box center [381, 264] width 28 height 28
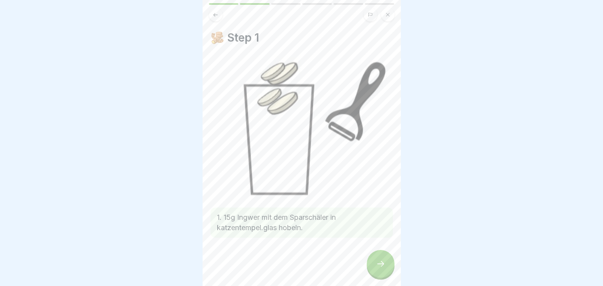
click at [391, 268] on div at bounding box center [381, 264] width 28 height 28
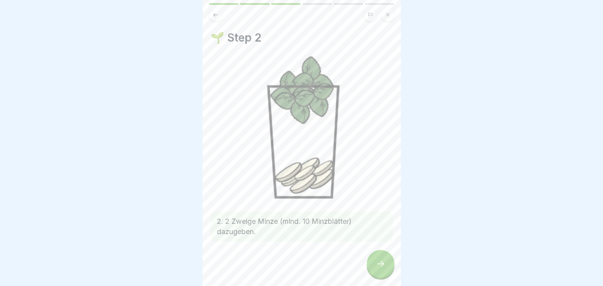
click at [379, 265] on icon at bounding box center [381, 264] width 10 height 10
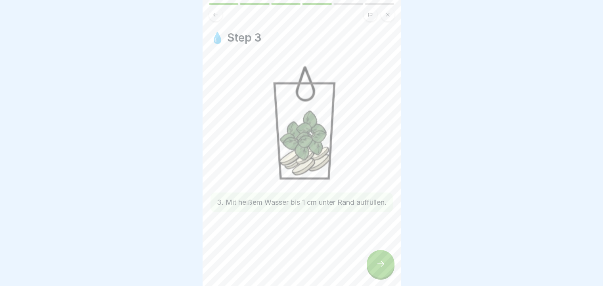
click at [381, 265] on div at bounding box center [381, 264] width 28 height 28
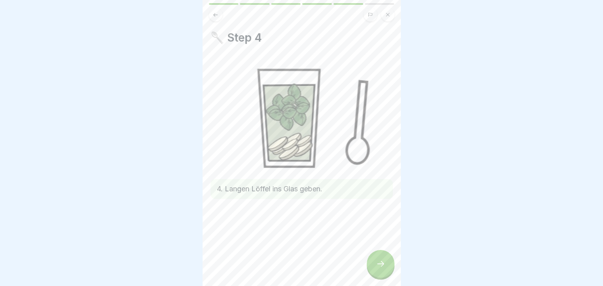
click at [378, 269] on icon at bounding box center [381, 264] width 10 height 10
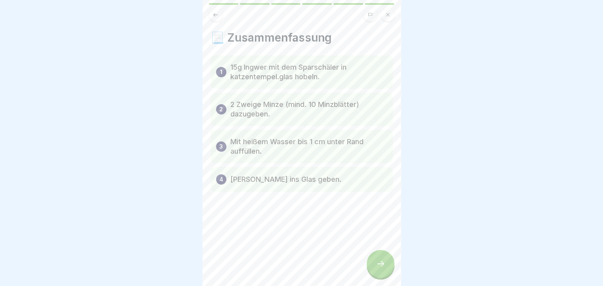
click at [373, 266] on div at bounding box center [381, 264] width 28 height 28
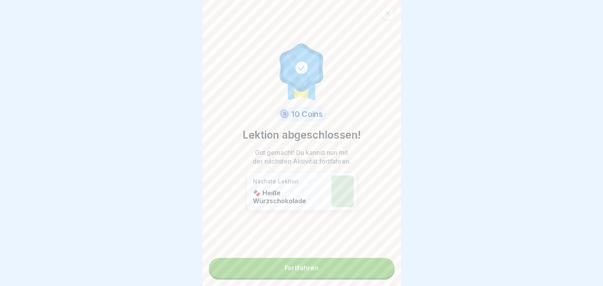
click at [301, 264] on link "Fortfahren" at bounding box center [302, 268] width 186 height 20
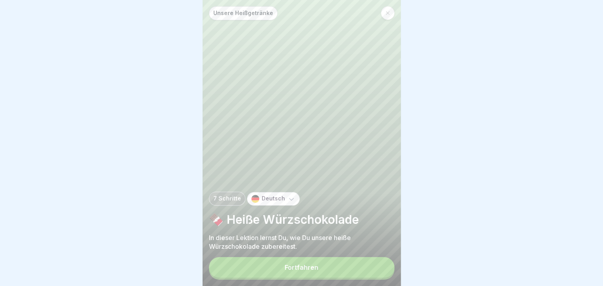
scroll to position [6, 0]
click at [315, 267] on div "Fortfahren" at bounding box center [302, 267] width 34 height 7
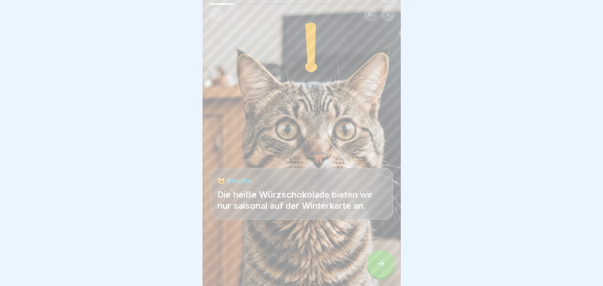
click at [388, 265] on div at bounding box center [381, 264] width 28 height 28
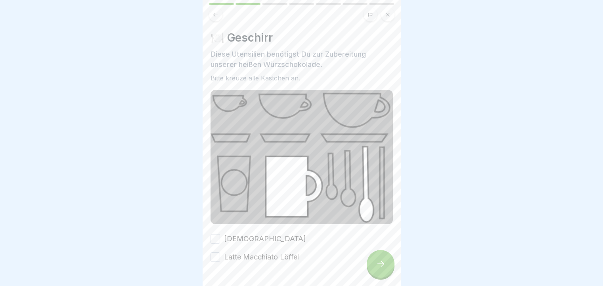
click at [376, 262] on icon at bounding box center [381, 264] width 10 height 10
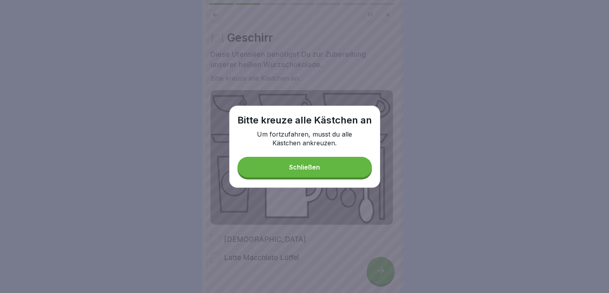
click at [345, 175] on button "Schließen" at bounding box center [305, 167] width 134 height 21
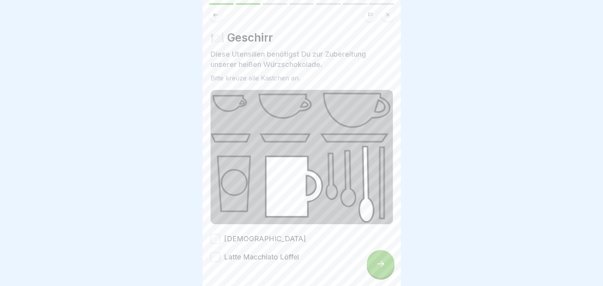
click at [219, 256] on button "Latte Macchiato Löffel" at bounding box center [216, 258] width 10 height 10
click at [214, 236] on button "[DEMOGRAPHIC_DATA]" at bounding box center [216, 239] width 10 height 10
click at [372, 271] on div at bounding box center [381, 264] width 28 height 28
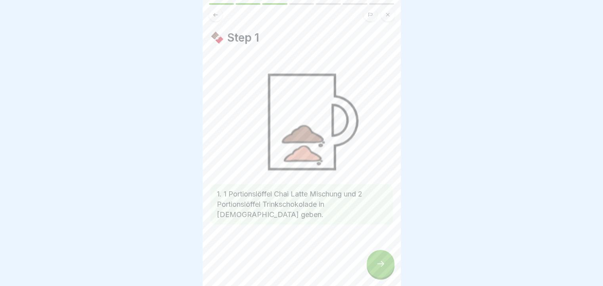
click at [375, 270] on div at bounding box center [381, 264] width 28 height 28
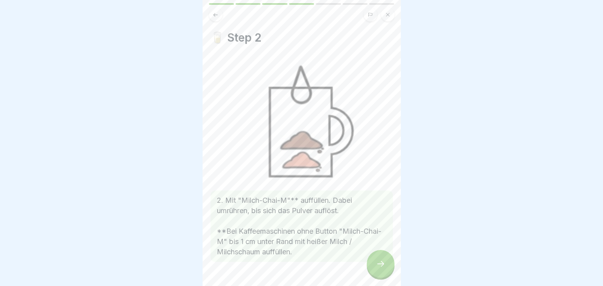
click at [375, 270] on div at bounding box center [381, 264] width 28 height 28
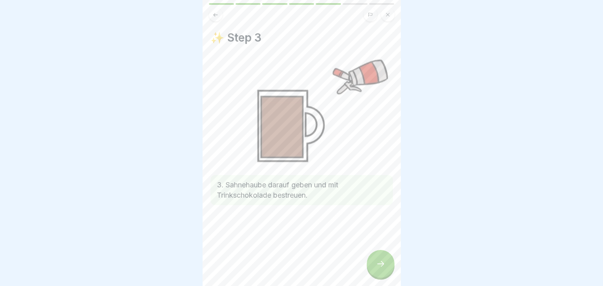
click at [375, 270] on div at bounding box center [381, 264] width 28 height 28
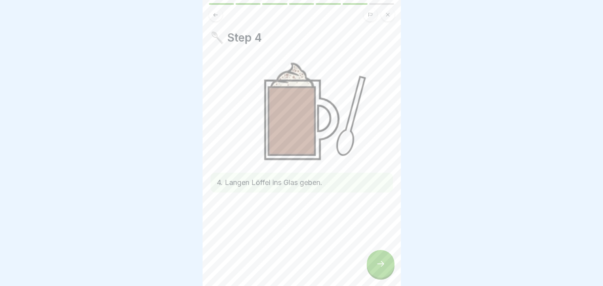
click at [375, 270] on div at bounding box center [381, 264] width 28 height 28
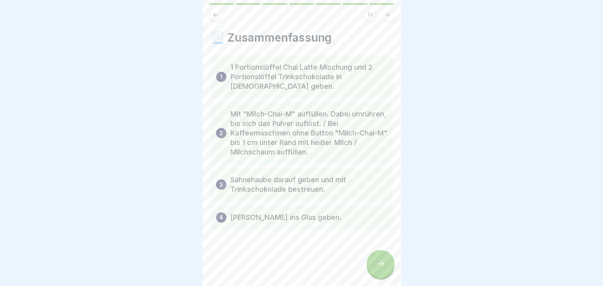
click at [375, 270] on div at bounding box center [381, 264] width 28 height 28
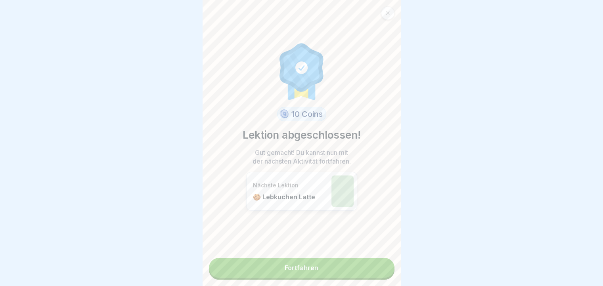
click at [371, 272] on link "Fortfahren" at bounding box center [302, 268] width 186 height 20
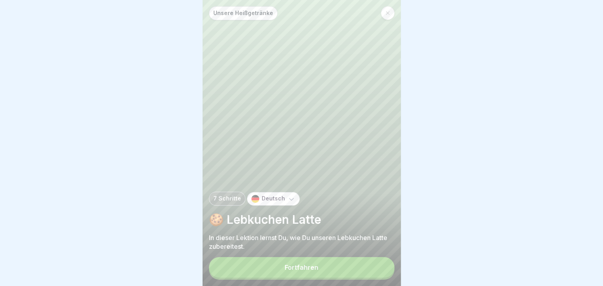
click at [367, 273] on button "Fortfahren" at bounding box center [302, 267] width 186 height 21
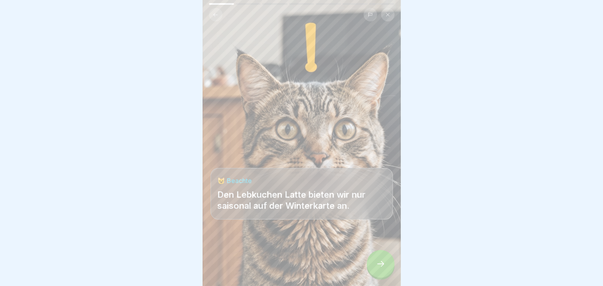
click at [382, 262] on div at bounding box center [381, 264] width 28 height 28
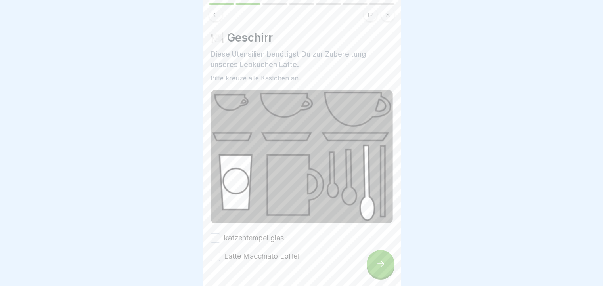
click at [220, 251] on div "Latte Macchiato Löffel" at bounding box center [255, 256] width 88 height 10
click at [217, 253] on button "Latte Macchiato Löffel" at bounding box center [216, 257] width 10 height 10
click at [218, 235] on button "katzentempel.glas" at bounding box center [216, 239] width 10 height 10
click at [388, 269] on div at bounding box center [381, 264] width 28 height 28
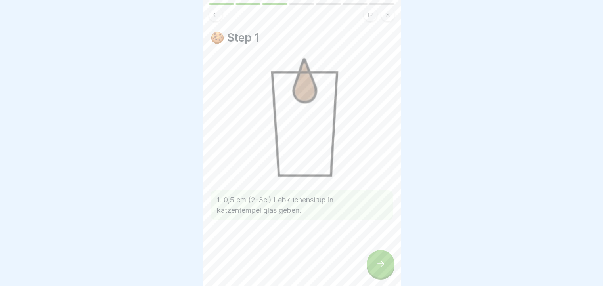
click at [387, 269] on div at bounding box center [381, 264] width 28 height 28
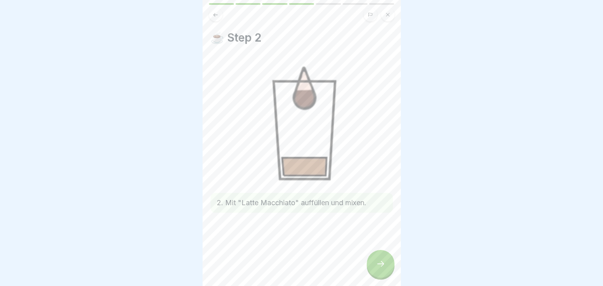
click at [387, 269] on div at bounding box center [381, 264] width 28 height 28
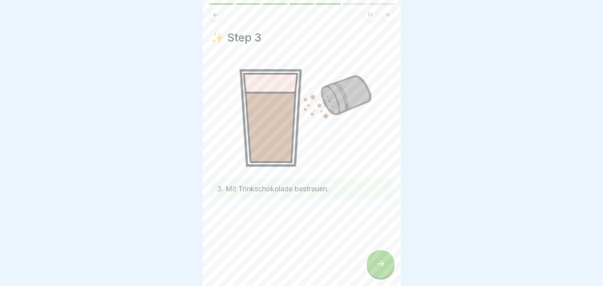
click at [387, 269] on div at bounding box center [381, 264] width 28 height 28
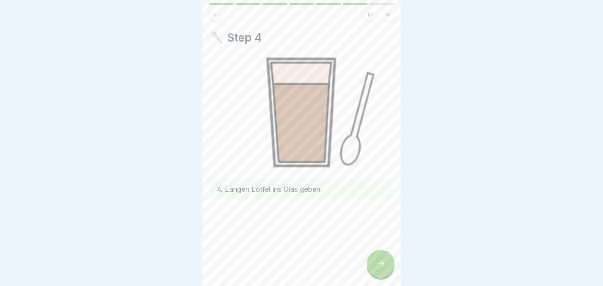
click at [387, 269] on div at bounding box center [381, 264] width 28 height 28
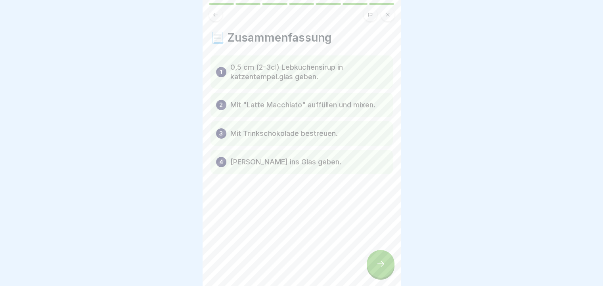
click at [387, 269] on div at bounding box center [381, 264] width 28 height 28
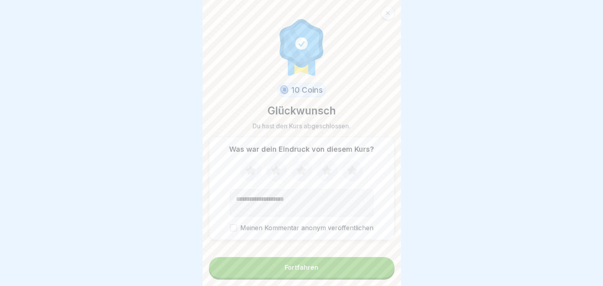
click at [377, 273] on button "Fortfahren" at bounding box center [302, 267] width 186 height 21
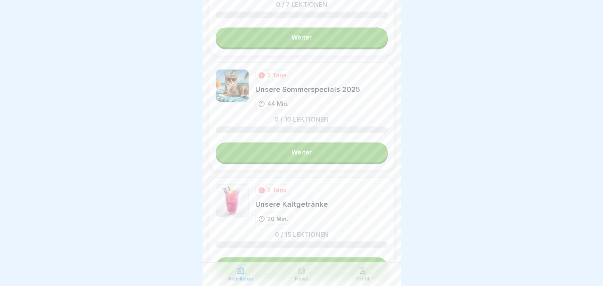
scroll to position [1331, 0]
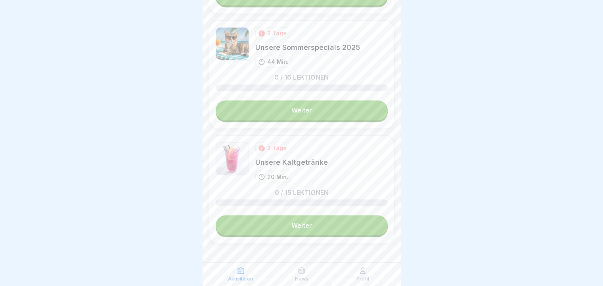
click at [335, 215] on link "Weiter" at bounding box center [302, 225] width 172 height 20
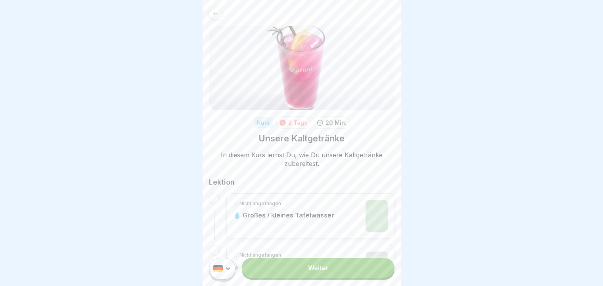
click at [309, 275] on link "Weiter" at bounding box center [318, 268] width 152 height 20
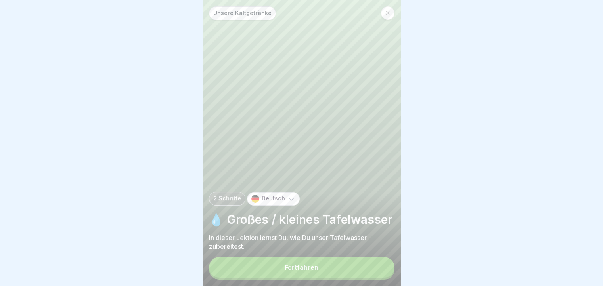
click at [345, 278] on button "Fortfahren" at bounding box center [302, 267] width 186 height 21
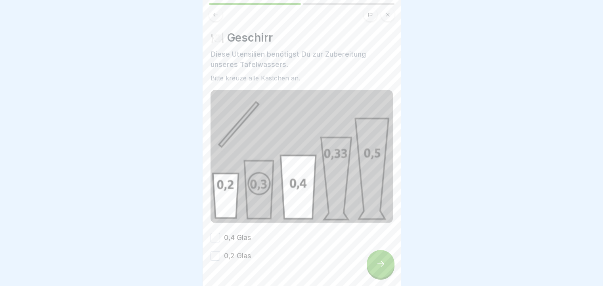
click at [212, 251] on button "0,2 Glas" at bounding box center [216, 256] width 10 height 10
click at [218, 233] on button "0,4 Glas" at bounding box center [216, 238] width 10 height 10
click at [387, 271] on div at bounding box center [381, 264] width 28 height 28
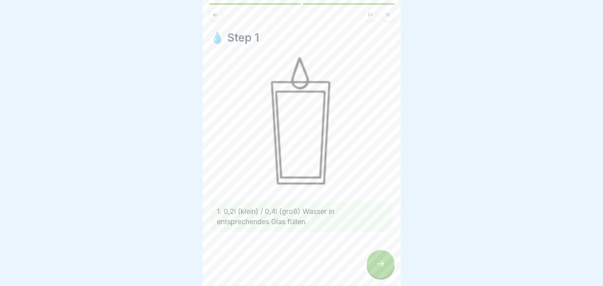
click at [382, 269] on icon at bounding box center [381, 264] width 10 height 10
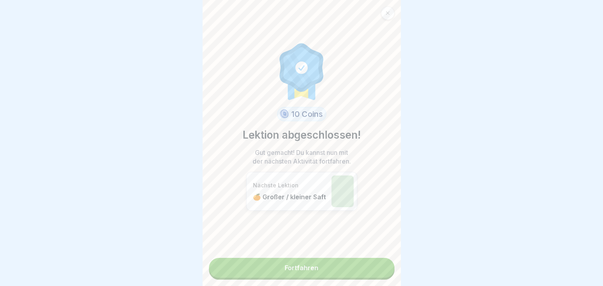
click at [377, 272] on link "Fortfahren" at bounding box center [302, 268] width 186 height 20
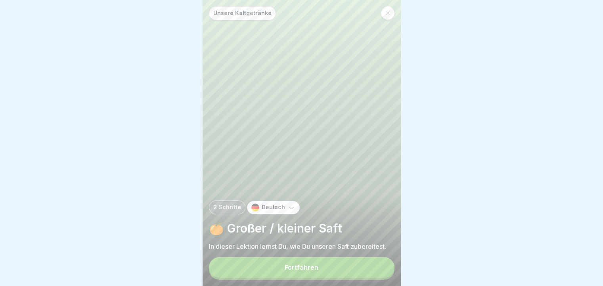
click at [380, 272] on button "Fortfahren" at bounding box center [302, 267] width 186 height 21
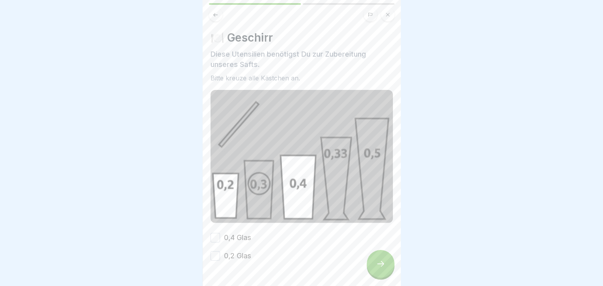
click at [221, 253] on div "0,2 Glas" at bounding box center [231, 256] width 40 height 10
click at [219, 255] on button "0,2 Glas" at bounding box center [216, 256] width 10 height 10
click at [217, 235] on button "0,4 Glas" at bounding box center [216, 238] width 10 height 10
click at [382, 264] on div at bounding box center [381, 264] width 28 height 28
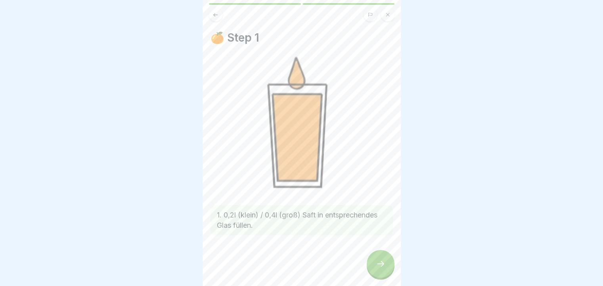
click at [382, 264] on div at bounding box center [381, 264] width 28 height 28
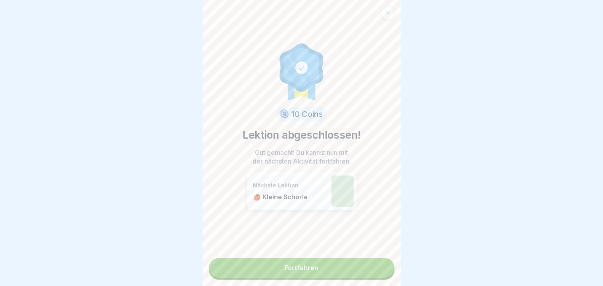
click at [367, 274] on link "Fortfahren" at bounding box center [302, 268] width 186 height 20
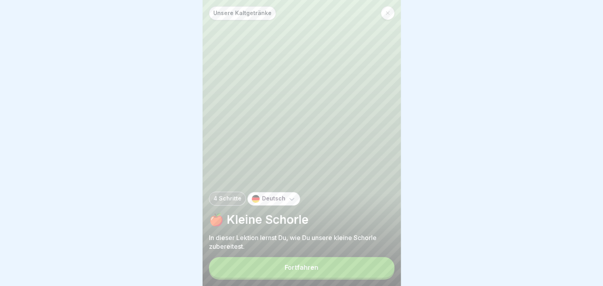
click at [296, 267] on button "Fortfahren" at bounding box center [302, 267] width 186 height 21
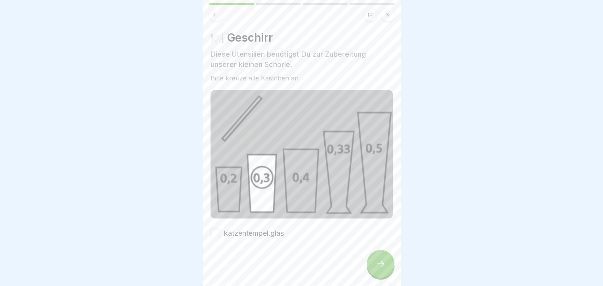
click at [214, 230] on button "katzentempel.glas" at bounding box center [216, 234] width 10 height 10
click at [371, 269] on div at bounding box center [381, 264] width 28 height 28
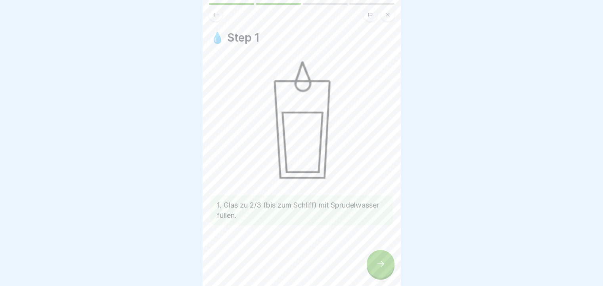
click at [382, 267] on icon at bounding box center [380, 264] width 7 height 6
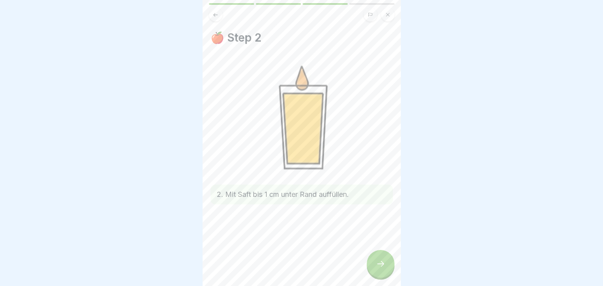
click at [376, 267] on icon at bounding box center [381, 264] width 10 height 10
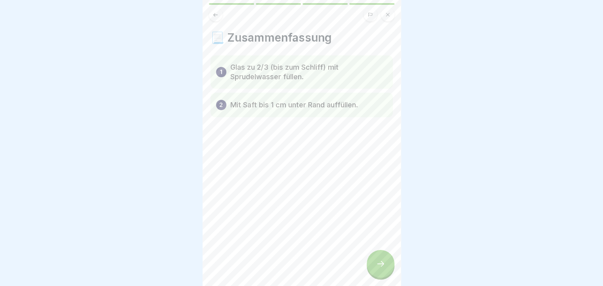
click at [376, 267] on icon at bounding box center [381, 264] width 10 height 10
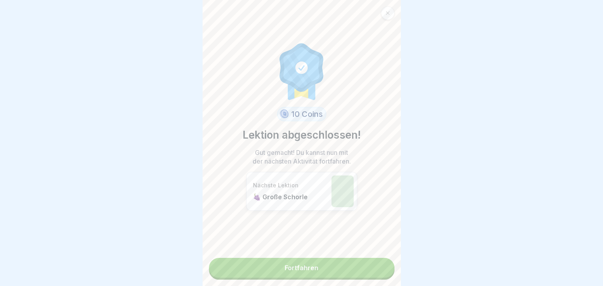
click at [376, 267] on link "Fortfahren" at bounding box center [302, 268] width 186 height 20
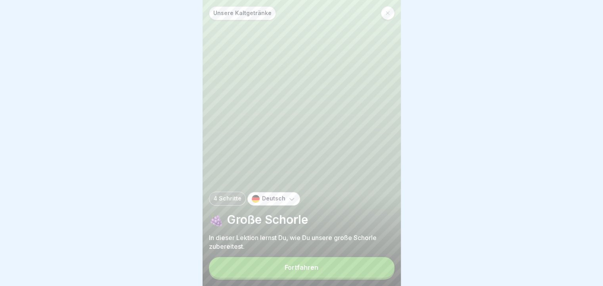
click at [376, 267] on button "Fortfahren" at bounding box center [302, 267] width 186 height 21
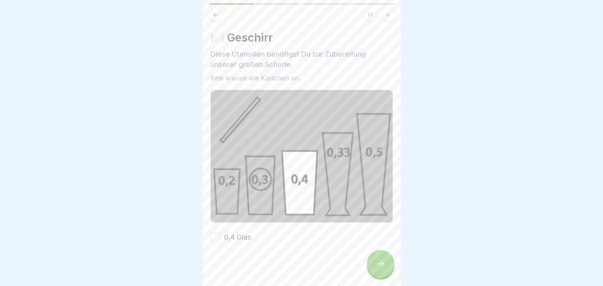
click at [215, 232] on div "0,4 Glas" at bounding box center [231, 237] width 40 height 10
click at [212, 233] on button "0,4 Glas" at bounding box center [216, 238] width 10 height 10
click at [371, 270] on div at bounding box center [381, 264] width 28 height 28
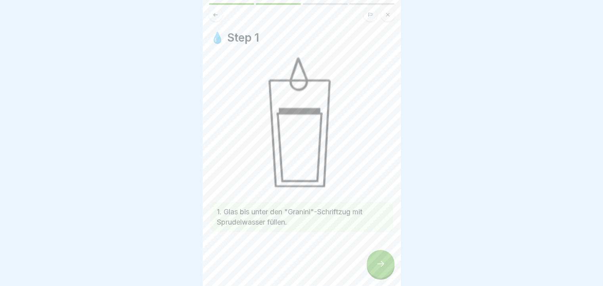
click at [389, 267] on div at bounding box center [381, 264] width 28 height 28
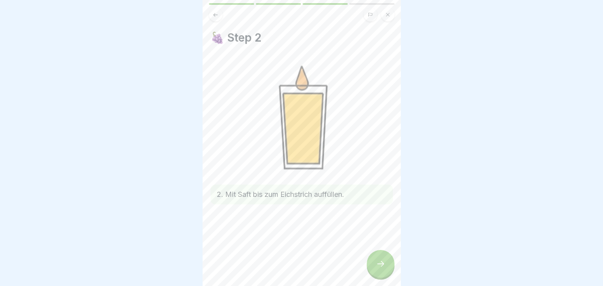
click at [379, 259] on div at bounding box center [381, 264] width 28 height 28
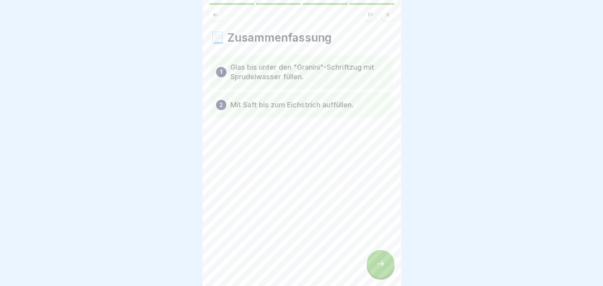
click at [379, 259] on div at bounding box center [381, 264] width 28 height 28
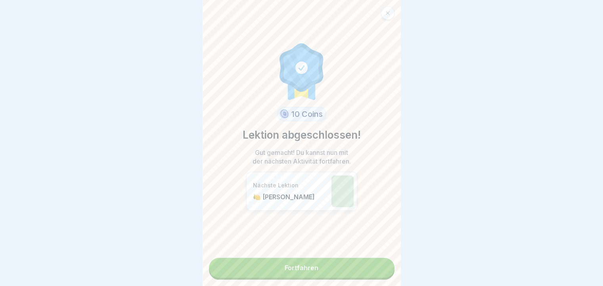
click at [371, 269] on link "Fortfahren" at bounding box center [302, 268] width 186 height 20
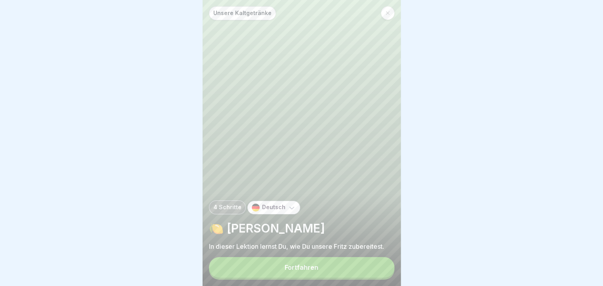
click at [352, 273] on button "Fortfahren" at bounding box center [302, 267] width 186 height 21
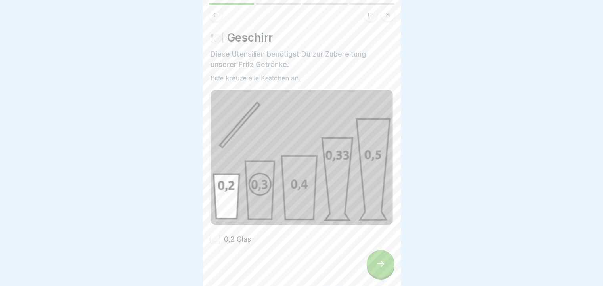
click at [214, 235] on button "0,2 Glas" at bounding box center [216, 240] width 10 height 10
click at [380, 269] on icon at bounding box center [381, 264] width 10 height 10
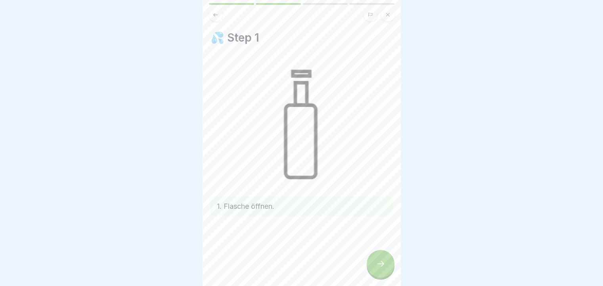
click at [380, 269] on icon at bounding box center [381, 264] width 10 height 10
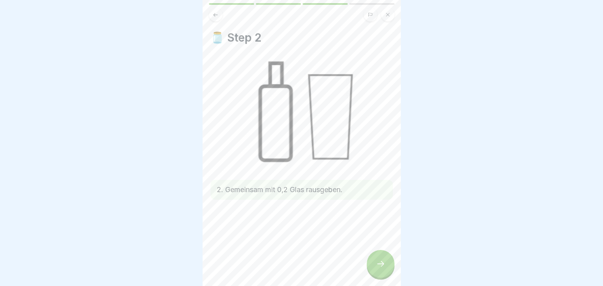
click at [381, 269] on icon at bounding box center [381, 264] width 10 height 10
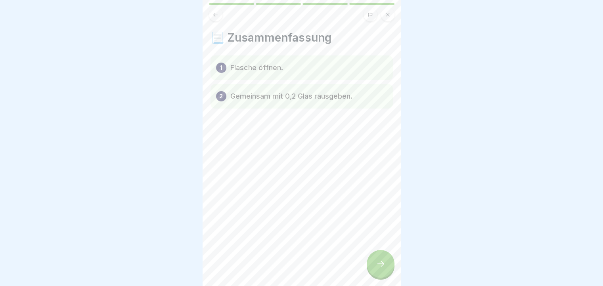
click at [381, 269] on icon at bounding box center [381, 264] width 10 height 10
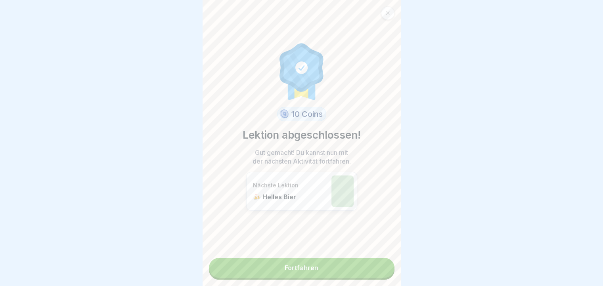
click at [373, 271] on link "Fortfahren" at bounding box center [302, 268] width 186 height 20
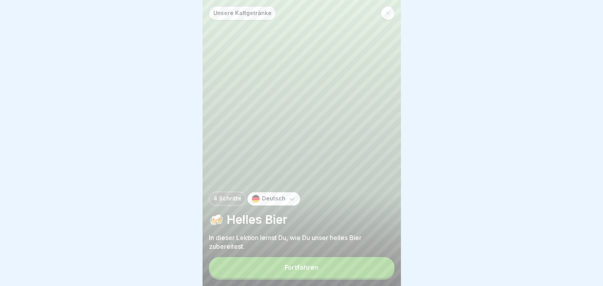
click at [373, 271] on button "Fortfahren" at bounding box center [302, 267] width 186 height 21
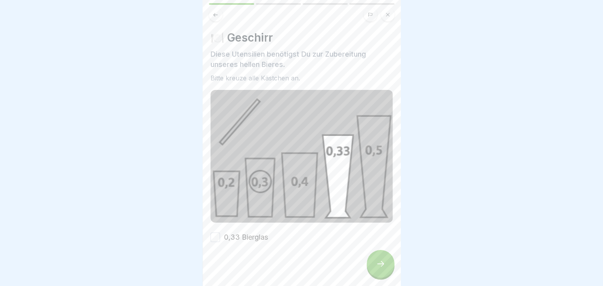
click at [213, 236] on button "0,33 Bierglas" at bounding box center [216, 238] width 10 height 10
click at [376, 269] on icon at bounding box center [381, 264] width 10 height 10
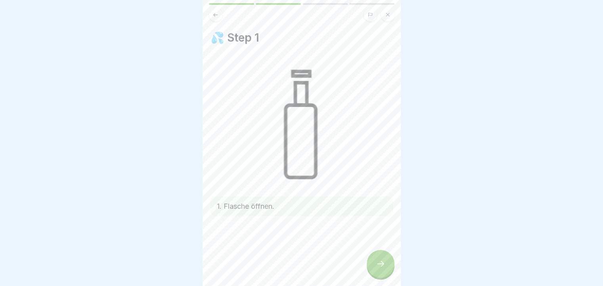
click at [376, 269] on icon at bounding box center [381, 264] width 10 height 10
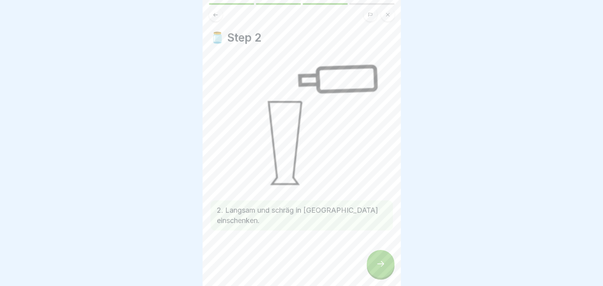
click at [379, 265] on icon at bounding box center [381, 264] width 10 height 10
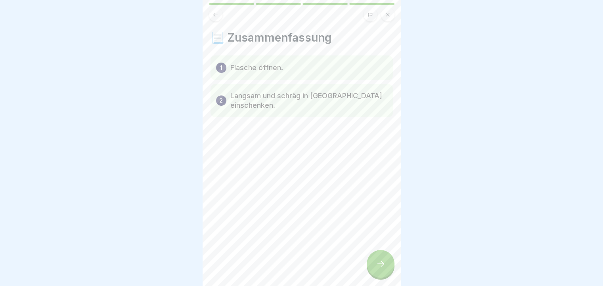
click at [379, 265] on div at bounding box center [381, 264] width 28 height 28
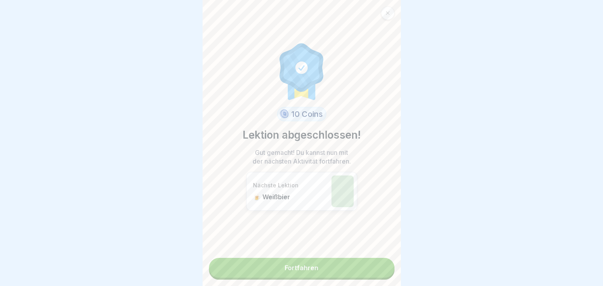
click at [379, 265] on link "Fortfahren" at bounding box center [302, 268] width 186 height 20
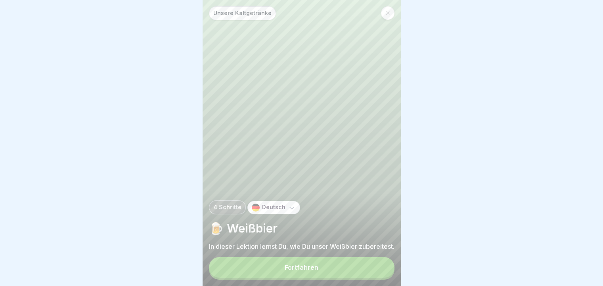
click at [366, 268] on button "Fortfahren" at bounding box center [302, 267] width 186 height 21
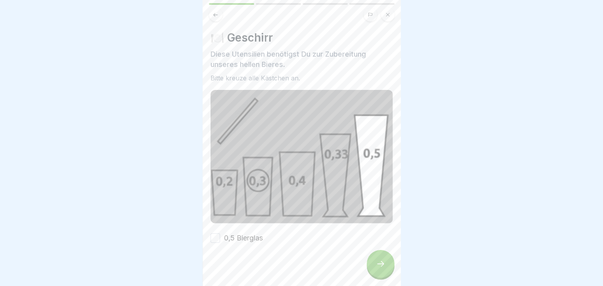
click at [214, 234] on button "0,5 Bierglas" at bounding box center [216, 239] width 10 height 10
click at [387, 276] on div at bounding box center [381, 264] width 28 height 28
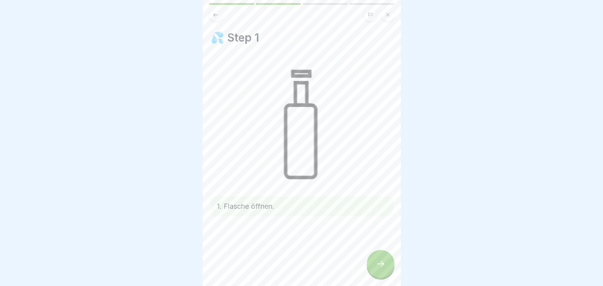
click at [379, 269] on icon at bounding box center [381, 264] width 10 height 10
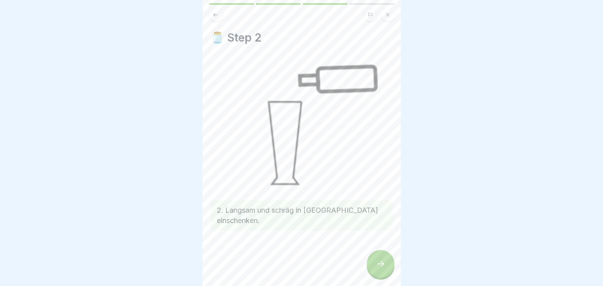
click at [378, 263] on div at bounding box center [381, 264] width 28 height 28
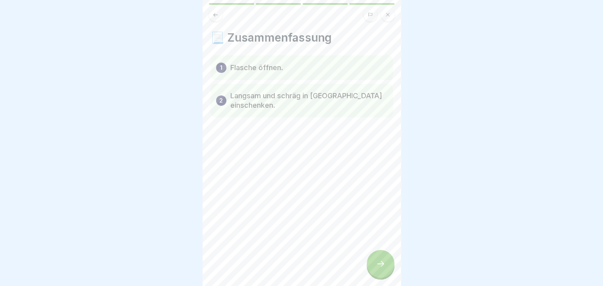
click at [378, 263] on div at bounding box center [381, 264] width 28 height 28
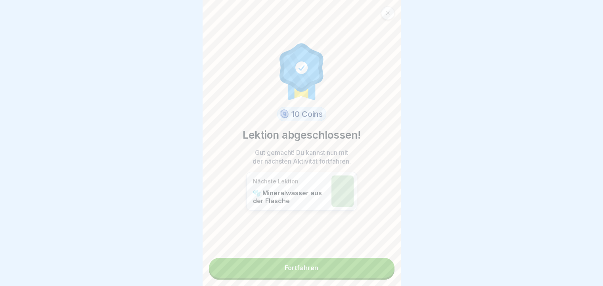
click at [362, 269] on link "Fortfahren" at bounding box center [302, 268] width 186 height 20
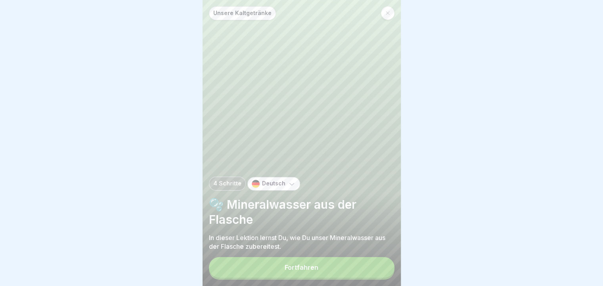
click at [346, 266] on button "Fortfahren" at bounding box center [302, 267] width 186 height 21
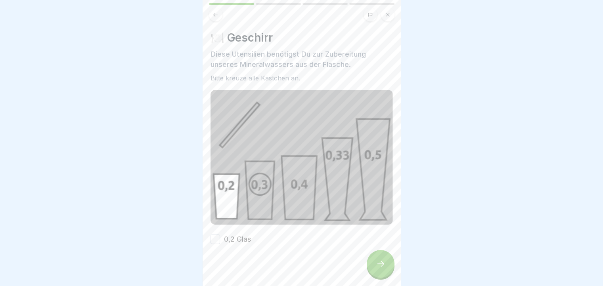
click at [386, 267] on div at bounding box center [381, 264] width 28 height 28
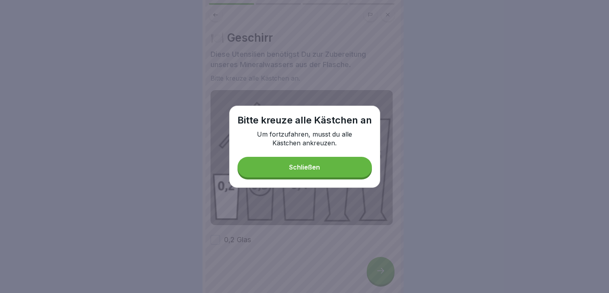
click at [289, 166] on div "Schließen" at bounding box center [304, 166] width 31 height 7
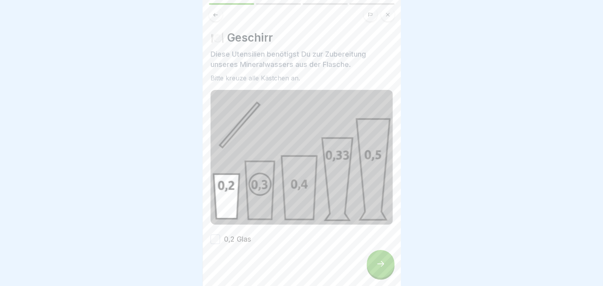
click at [217, 235] on button "0,2 Glas" at bounding box center [216, 240] width 10 height 10
click at [376, 269] on icon at bounding box center [381, 264] width 10 height 10
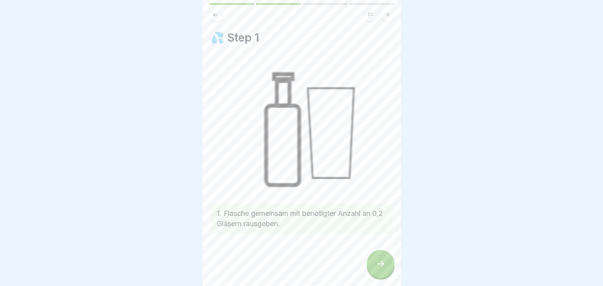
click at [390, 262] on div at bounding box center [381, 264] width 28 height 28
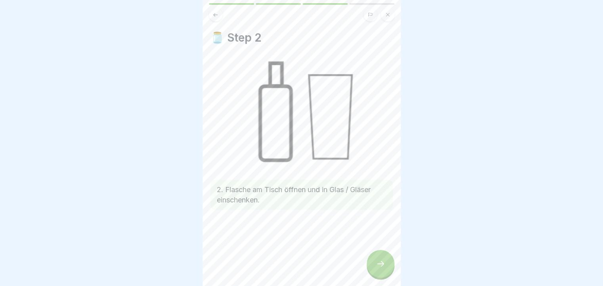
click at [379, 269] on icon at bounding box center [381, 264] width 10 height 10
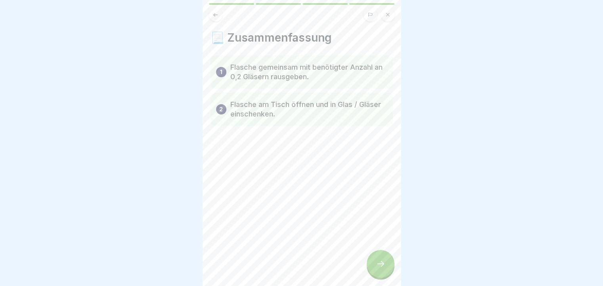
click at [379, 269] on icon at bounding box center [381, 264] width 10 height 10
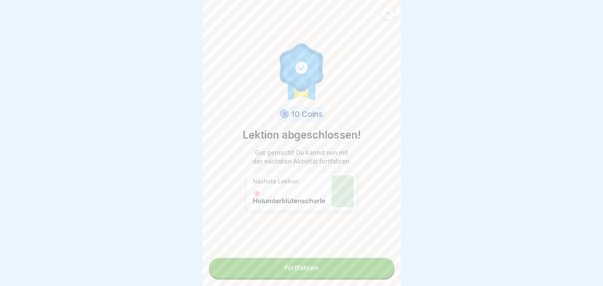
click at [375, 273] on link "Fortfahren" at bounding box center [302, 268] width 186 height 20
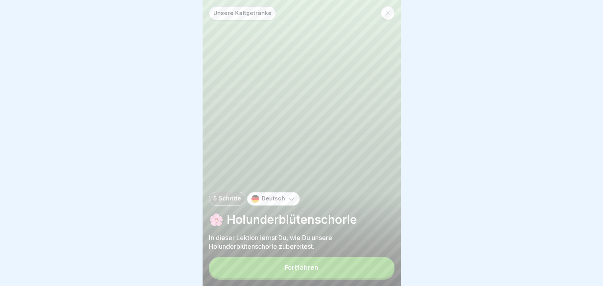
click at [373, 273] on button "Fortfahren" at bounding box center [302, 267] width 186 height 21
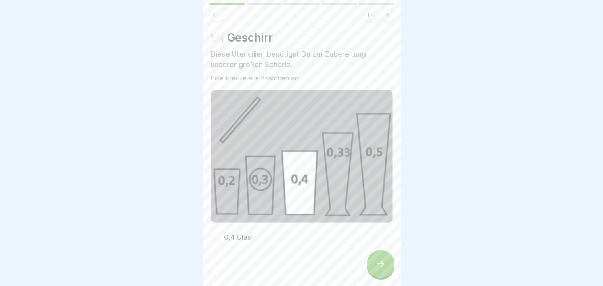
click at [214, 233] on button "0,4 Glas" at bounding box center [216, 238] width 10 height 10
click at [385, 264] on div at bounding box center [381, 264] width 28 height 28
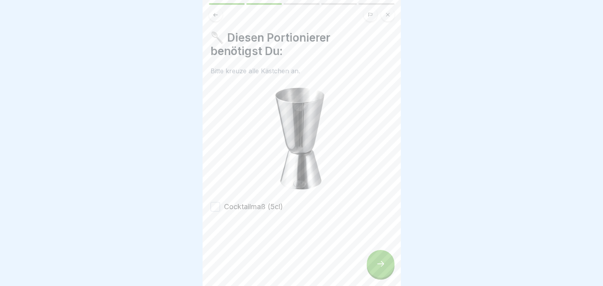
click at [213, 203] on button "Cocktailmaß (5cl)" at bounding box center [216, 207] width 10 height 10
click at [377, 269] on icon at bounding box center [381, 264] width 10 height 10
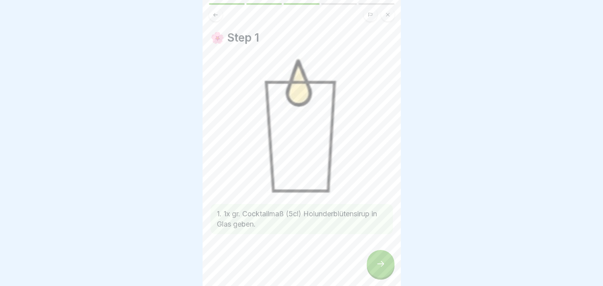
click at [390, 275] on div at bounding box center [381, 264] width 28 height 28
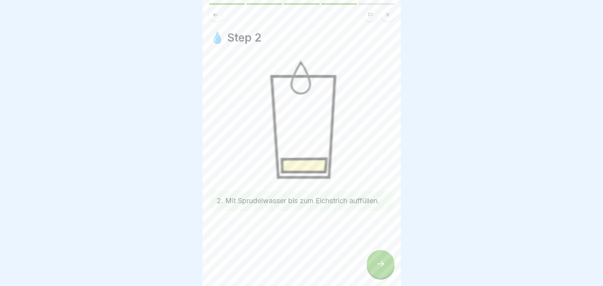
click at [382, 269] on icon at bounding box center [381, 264] width 10 height 10
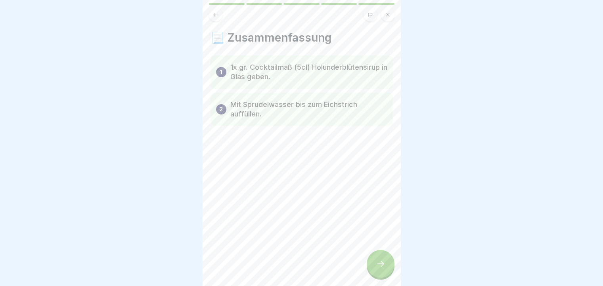
click at [382, 269] on icon at bounding box center [381, 264] width 10 height 10
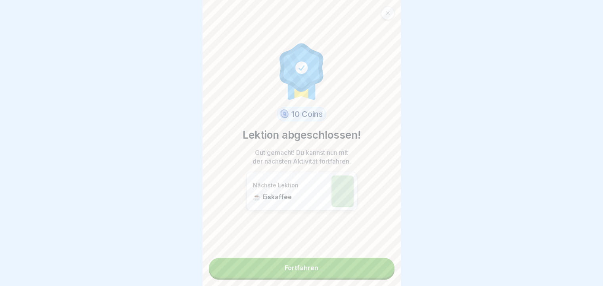
click at [329, 276] on link "Fortfahren" at bounding box center [302, 268] width 186 height 20
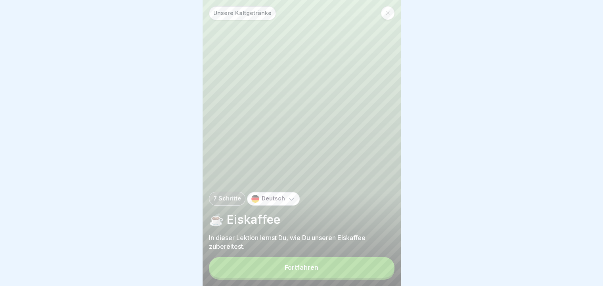
click at [325, 270] on button "Fortfahren" at bounding box center [302, 267] width 186 height 21
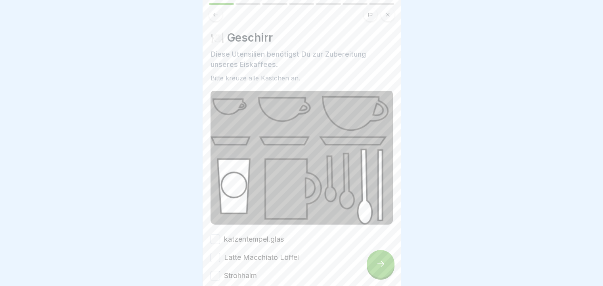
click at [213, 273] on button "Strohhalm" at bounding box center [216, 276] width 10 height 10
click at [217, 253] on button "Latte Macchiato Löffel" at bounding box center [216, 258] width 10 height 10
click at [213, 235] on button "katzentempel.glas" at bounding box center [216, 240] width 10 height 10
click at [389, 278] on div at bounding box center [381, 264] width 28 height 28
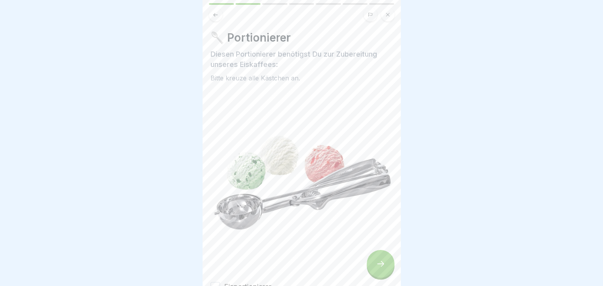
scroll to position [6, 0]
click at [215, 282] on button "Eisportionierer" at bounding box center [216, 287] width 10 height 10
click at [382, 256] on div at bounding box center [381, 264] width 28 height 28
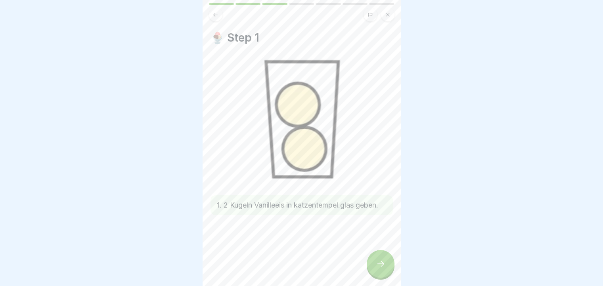
click at [381, 276] on div at bounding box center [381, 264] width 28 height 28
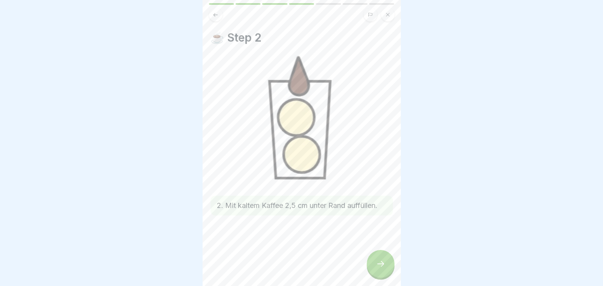
click at [381, 265] on icon at bounding box center [381, 264] width 10 height 10
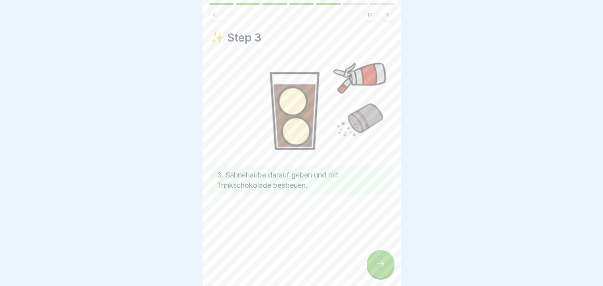
click at [389, 259] on div at bounding box center [381, 264] width 28 height 28
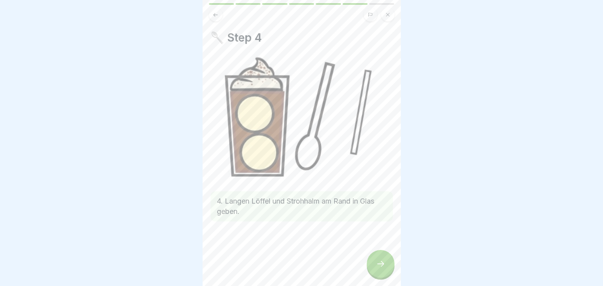
click at [387, 261] on div at bounding box center [381, 264] width 28 height 28
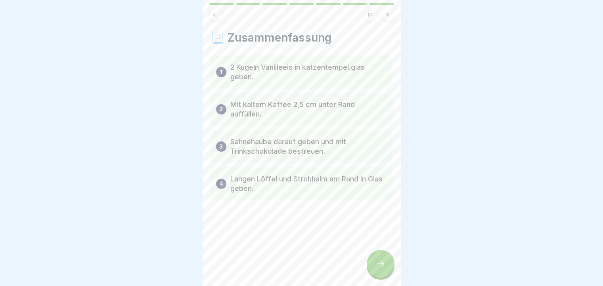
click at [387, 261] on div at bounding box center [381, 264] width 28 height 28
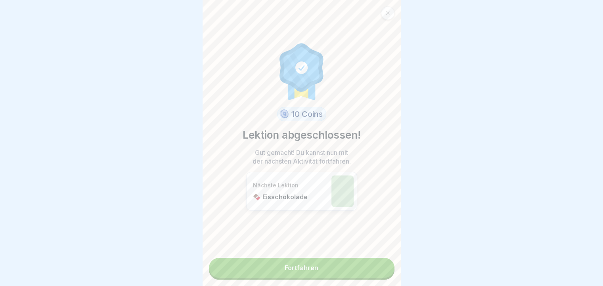
click at [375, 264] on link "Fortfahren" at bounding box center [302, 268] width 186 height 20
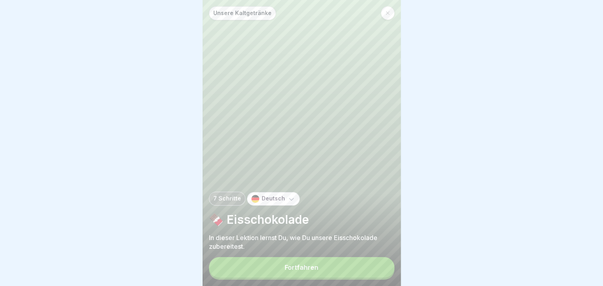
click at [367, 275] on button "Fortfahren" at bounding box center [302, 267] width 186 height 21
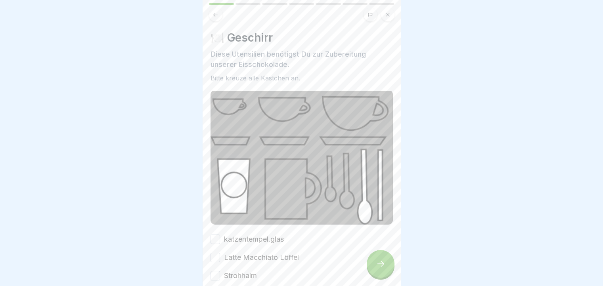
drag, startPoint x: 217, startPoint y: 273, endPoint x: 216, endPoint y: 255, distance: 17.1
click at [216, 273] on button "Strohhalm" at bounding box center [216, 276] width 10 height 10
click at [214, 255] on button "Latte Macchiato Löffel" at bounding box center [216, 258] width 10 height 10
click at [216, 235] on button "katzentempel.glas" at bounding box center [216, 240] width 10 height 10
click at [386, 267] on div at bounding box center [381, 264] width 28 height 28
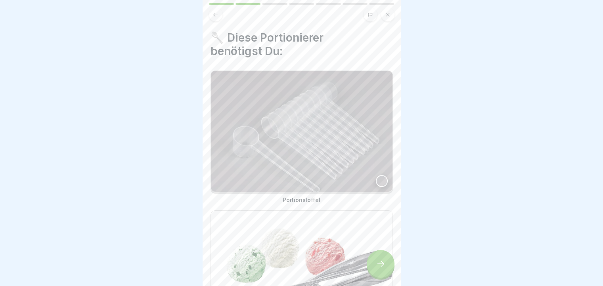
click at [376, 176] on div at bounding box center [382, 181] width 12 height 12
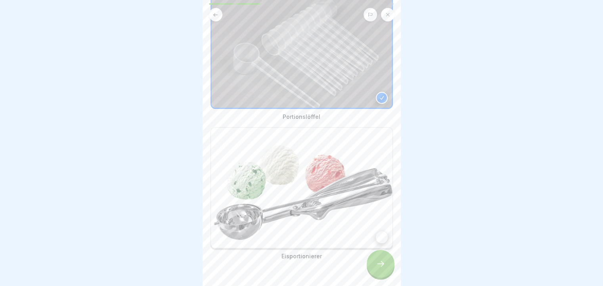
scroll to position [97, 0]
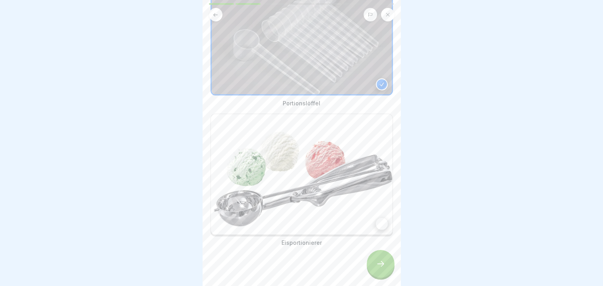
click at [367, 214] on img at bounding box center [302, 174] width 182 height 121
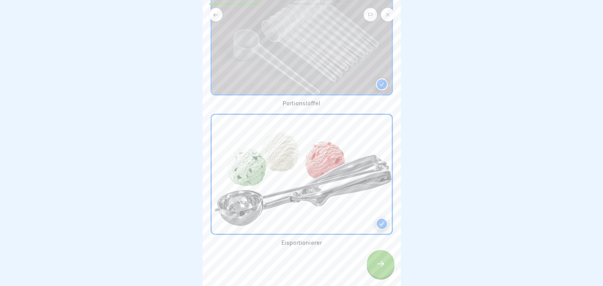
click at [380, 265] on div at bounding box center [381, 264] width 28 height 28
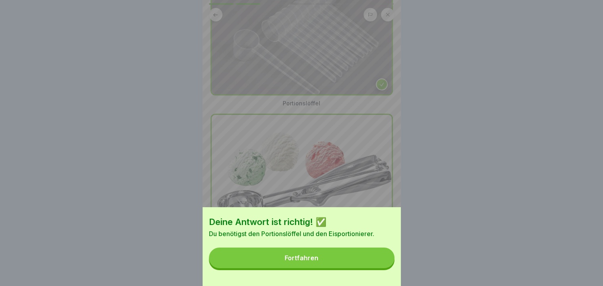
click at [327, 269] on button "Fortfahren" at bounding box center [302, 258] width 186 height 21
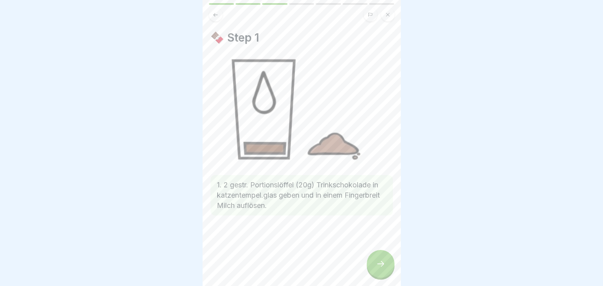
click at [386, 271] on div at bounding box center [381, 264] width 28 height 28
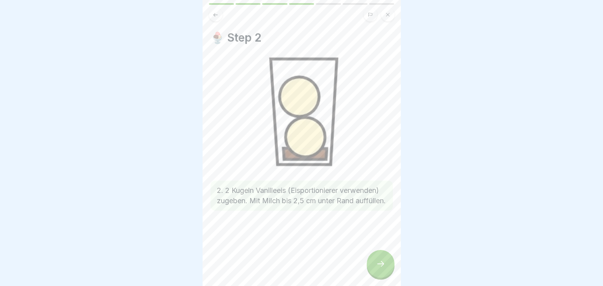
click at [377, 263] on div at bounding box center [381, 264] width 28 height 28
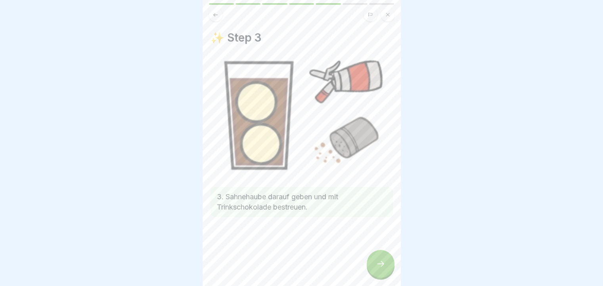
click at [376, 269] on icon at bounding box center [381, 264] width 10 height 10
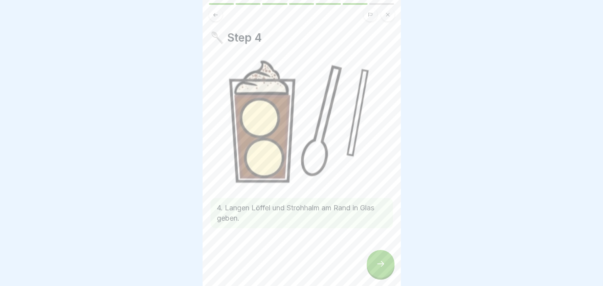
click at [383, 261] on div at bounding box center [381, 264] width 28 height 28
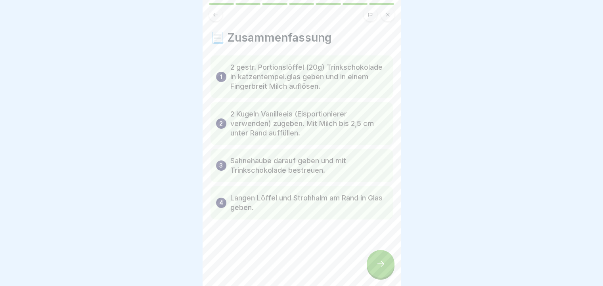
click at [382, 269] on icon at bounding box center [381, 264] width 10 height 10
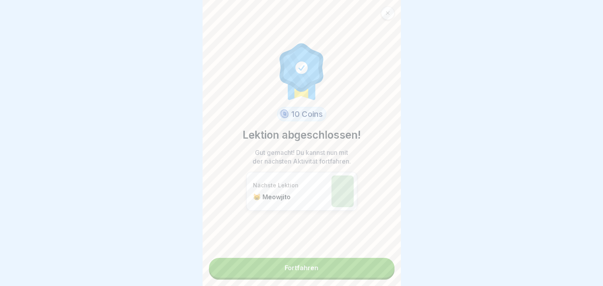
click at [351, 263] on link "Fortfahren" at bounding box center [302, 268] width 186 height 20
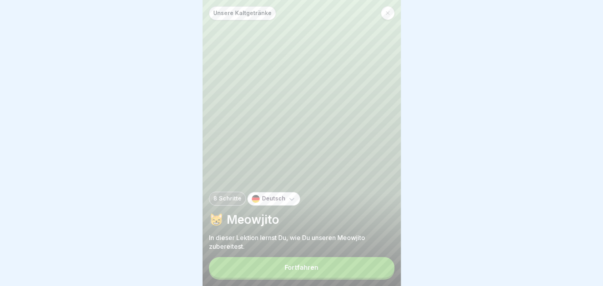
click at [344, 271] on button "Fortfahren" at bounding box center [302, 267] width 186 height 21
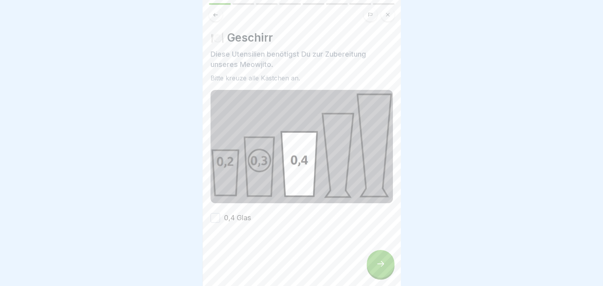
click at [213, 215] on button "0,4 Glas" at bounding box center [216, 218] width 10 height 10
click at [381, 266] on div at bounding box center [381, 264] width 28 height 28
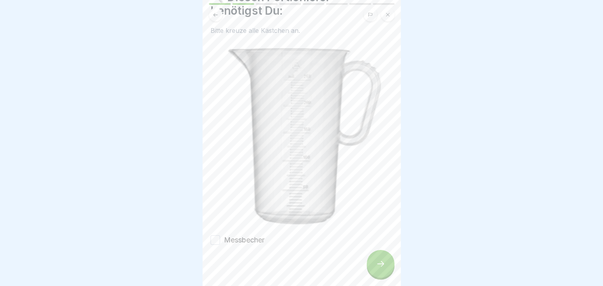
scroll to position [41, 0]
click at [216, 235] on button "Messbecher" at bounding box center [216, 240] width 10 height 10
click at [389, 265] on div at bounding box center [381, 264] width 28 height 28
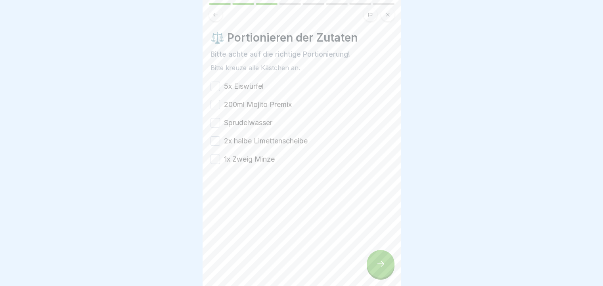
click at [214, 90] on button "5x Eiswürfel" at bounding box center [216, 87] width 10 height 10
click at [216, 107] on button "200ml Mojito Premix" at bounding box center [216, 105] width 10 height 10
click at [214, 128] on div "5x Eiswürfel 200ml Mojito Premix Sprudelwasser 2x halbe Limettenscheibe 1x Zwei…" at bounding box center [302, 122] width 182 height 83
click at [215, 124] on button "Sprudelwasser" at bounding box center [216, 123] width 10 height 10
click at [219, 142] on button "2x halbe Limettenscheibe" at bounding box center [216, 141] width 10 height 10
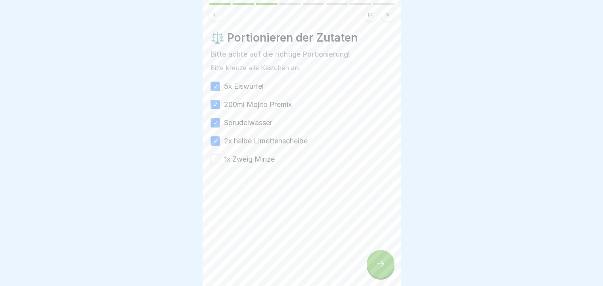
click at [214, 159] on button "1x Zweig Minze" at bounding box center [216, 160] width 10 height 10
click at [381, 264] on div at bounding box center [381, 264] width 28 height 28
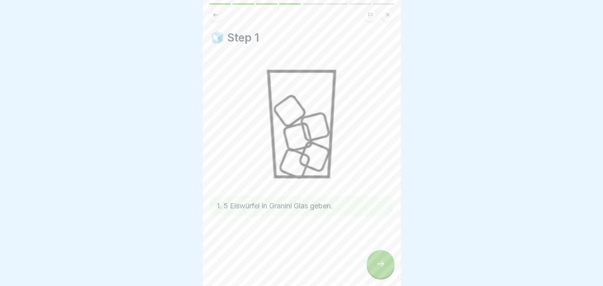
click at [390, 262] on div at bounding box center [381, 264] width 28 height 28
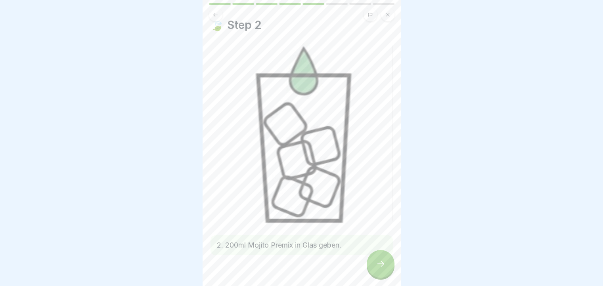
scroll to position [23, 0]
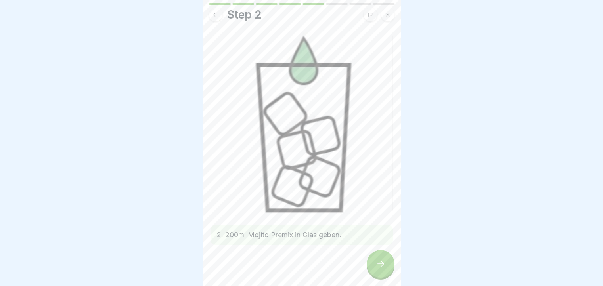
click at [388, 275] on div at bounding box center [381, 264] width 28 height 28
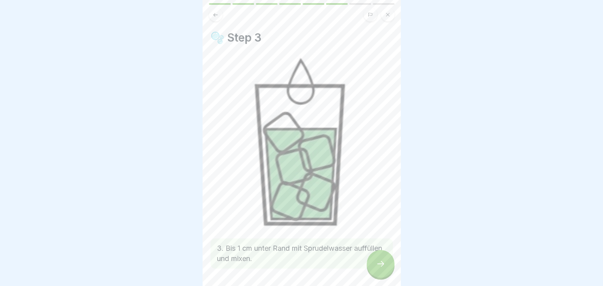
scroll to position [24, 0]
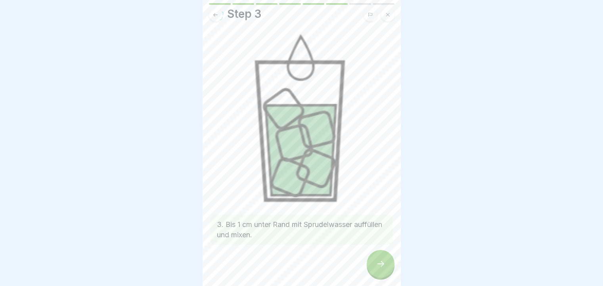
click at [386, 267] on div at bounding box center [381, 264] width 28 height 28
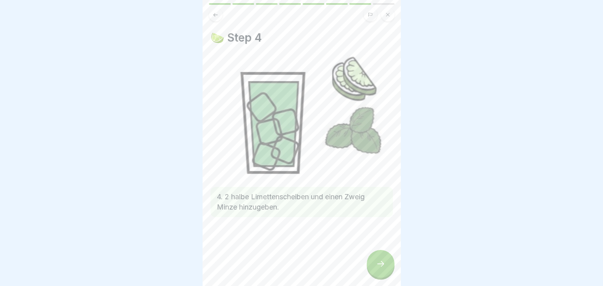
click at [387, 272] on div at bounding box center [381, 264] width 28 height 28
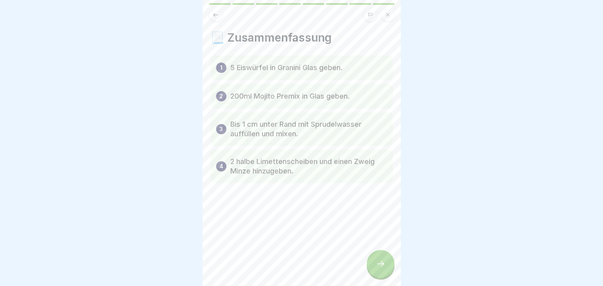
click at [387, 272] on div at bounding box center [381, 264] width 28 height 28
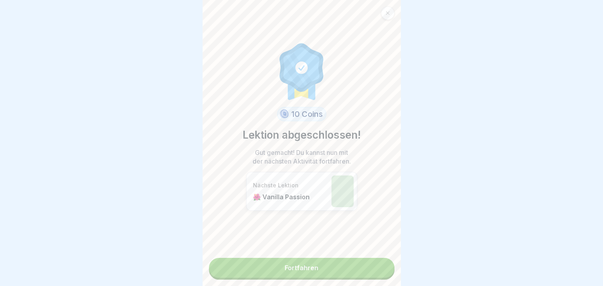
click at [374, 273] on link "Fortfahren" at bounding box center [302, 268] width 186 height 20
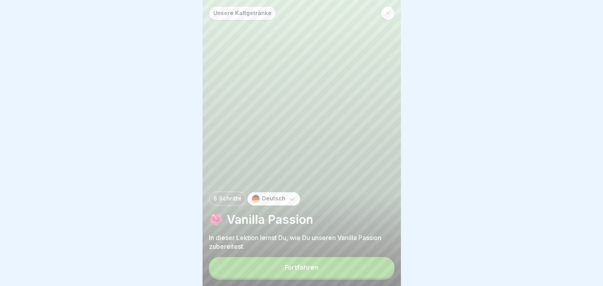
click at [331, 272] on button "Fortfahren" at bounding box center [302, 267] width 186 height 21
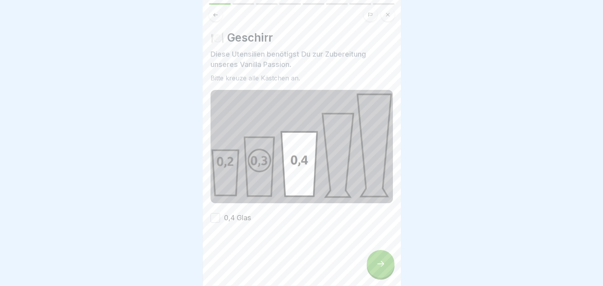
click at [217, 213] on button "0,4 Glas" at bounding box center [216, 218] width 10 height 10
click at [380, 276] on div at bounding box center [381, 264] width 28 height 28
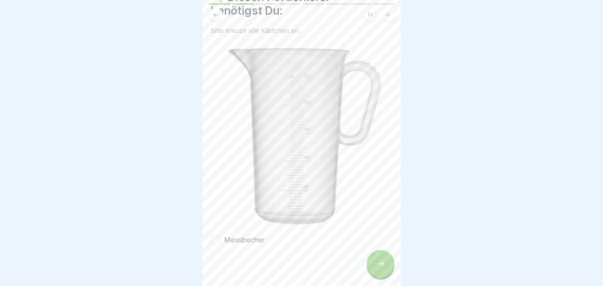
scroll to position [41, 0]
click at [217, 235] on button "Messbecher" at bounding box center [216, 240] width 10 height 10
click at [391, 270] on div at bounding box center [381, 264] width 28 height 28
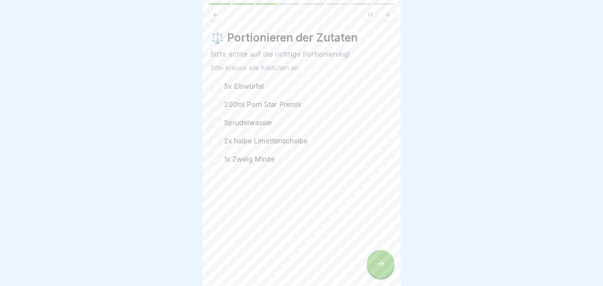
click at [216, 156] on button "1x Zweig Minze" at bounding box center [216, 160] width 10 height 10
click at [215, 139] on button "2x halbe Limettenscheibe" at bounding box center [216, 141] width 10 height 10
click at [219, 122] on button "Sprudelwasser" at bounding box center [216, 123] width 10 height 10
click at [216, 106] on button "200ml Porn Star Premix" at bounding box center [216, 105] width 10 height 10
click at [215, 87] on button "5x Eiswürfel" at bounding box center [216, 87] width 10 height 10
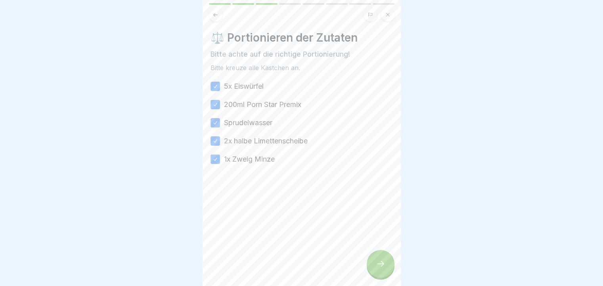
scroll to position [6, 0]
click at [374, 265] on div at bounding box center [381, 264] width 28 height 28
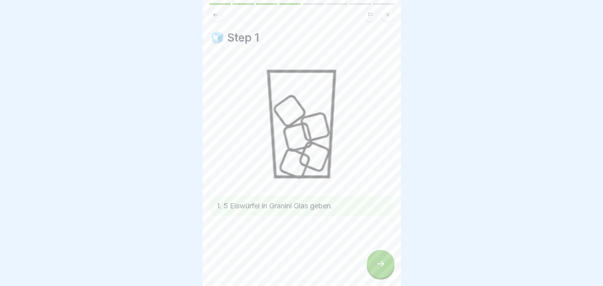
click at [384, 262] on icon at bounding box center [381, 264] width 10 height 10
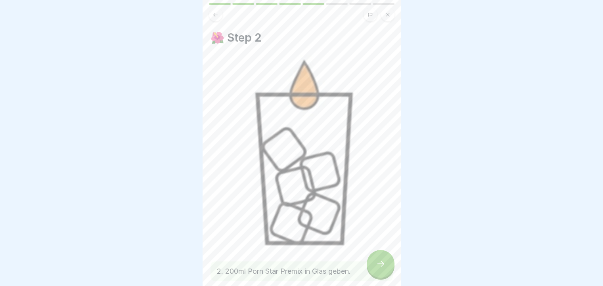
click at [384, 262] on icon at bounding box center [381, 264] width 10 height 10
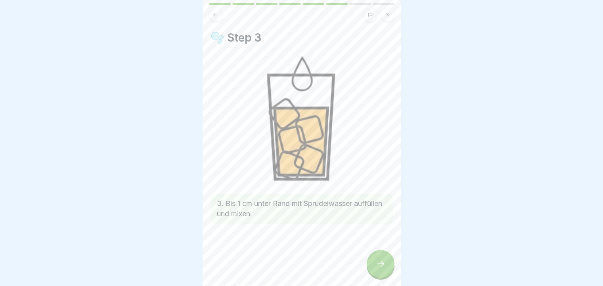
click at [375, 267] on div at bounding box center [381, 264] width 28 height 28
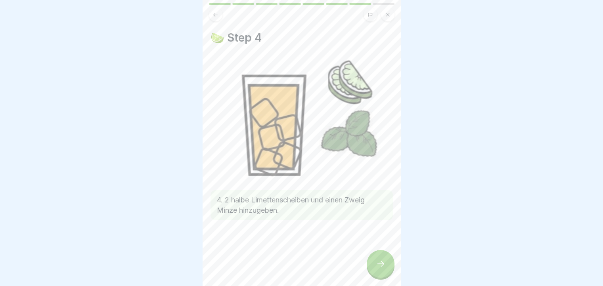
click at [379, 266] on icon at bounding box center [381, 264] width 10 height 10
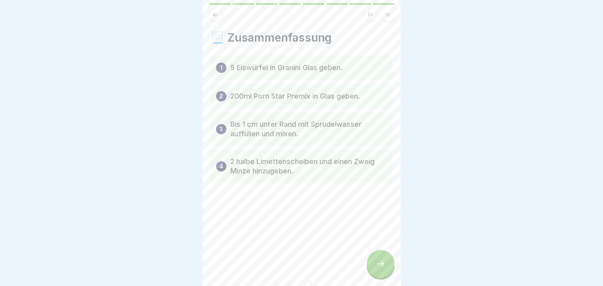
click at [379, 266] on icon at bounding box center [381, 264] width 10 height 10
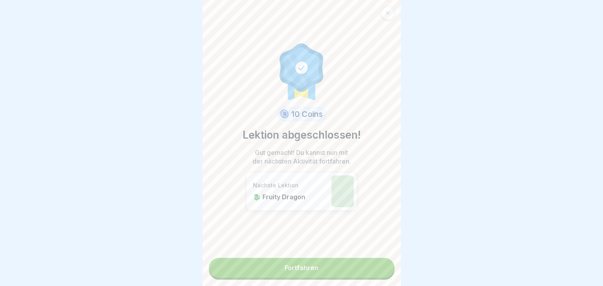
click at [376, 265] on link "Fortfahren" at bounding box center [302, 268] width 186 height 20
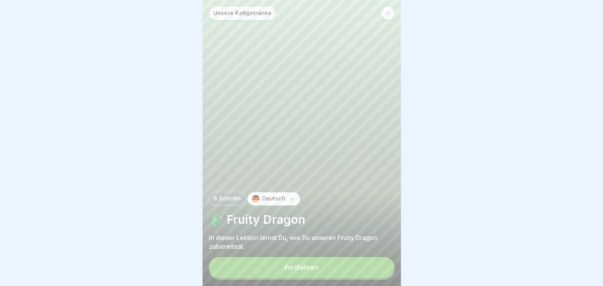
click at [331, 274] on button "Fortfahren" at bounding box center [302, 267] width 186 height 21
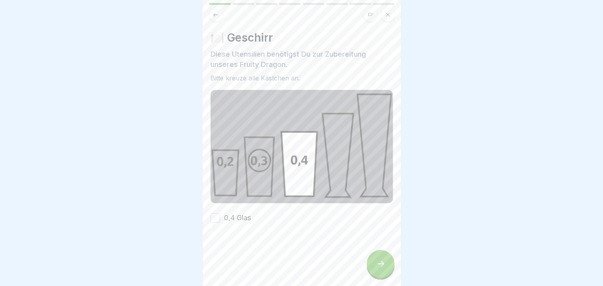
click at [212, 215] on button "0,4 Glas" at bounding box center [216, 218] width 10 height 10
click at [372, 260] on div at bounding box center [381, 264] width 28 height 28
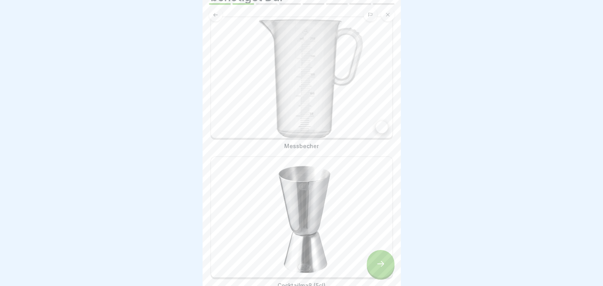
scroll to position [97, 0]
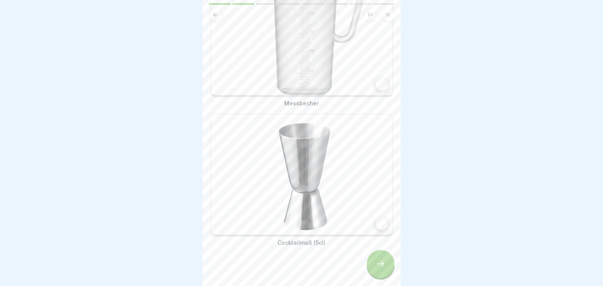
click at [363, 86] on img at bounding box center [302, 34] width 182 height 121
click at [365, 177] on img at bounding box center [302, 174] width 182 height 121
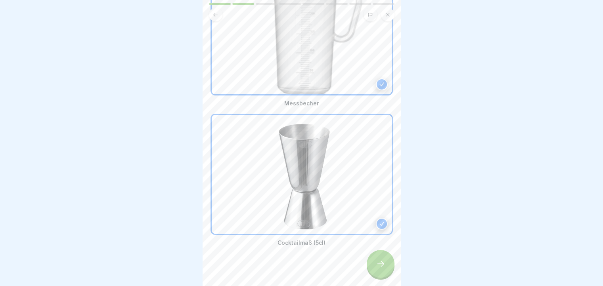
click at [379, 265] on div at bounding box center [381, 264] width 28 height 28
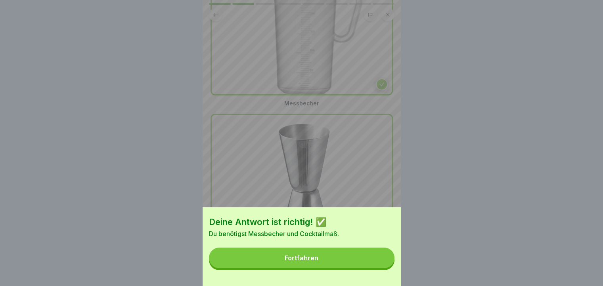
click at [361, 264] on button "Fortfahren" at bounding box center [302, 258] width 186 height 21
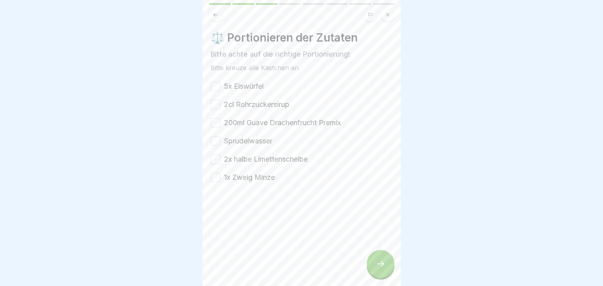
click at [217, 176] on button "1x Zweig Minze" at bounding box center [216, 178] width 10 height 10
click at [219, 156] on button "2x halbe Limettenscheibe" at bounding box center [216, 160] width 10 height 10
click at [215, 140] on button "Sprudelwasser" at bounding box center [216, 141] width 10 height 10
click at [217, 117] on div "5x Eiswürfel 2cl Rohrzuckersirup 200ml Guave Drachenfrucht Premix Sprudelwasser…" at bounding box center [302, 132] width 182 height 102
click at [216, 124] on button "200ml Guave Drachenfrucht Premix" at bounding box center [216, 123] width 10 height 10
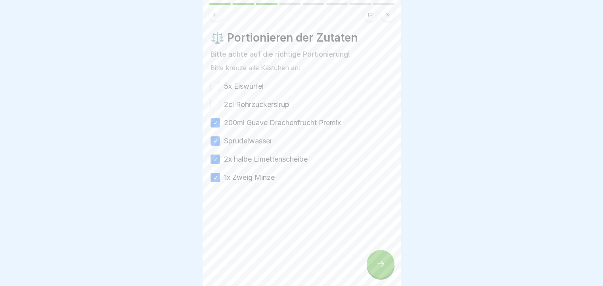
click at [216, 110] on div "5x Eiswürfel 2cl Rohrzuckersirup 200ml Guave Drachenfrucht Premix Sprudelwasser…" at bounding box center [302, 132] width 182 height 102
click at [216, 102] on button "2cl Rohrzuckersirup" at bounding box center [216, 105] width 10 height 10
drag, startPoint x: 218, startPoint y: 88, endPoint x: 251, endPoint y: 112, distance: 41.4
click at [220, 92] on div "5x Eiswürfel 2cl Rohrzuckersirup 200ml Guave Drachenfrucht Premix Sprudelwasser…" at bounding box center [302, 132] width 182 height 102
click at [386, 272] on div at bounding box center [381, 264] width 28 height 28
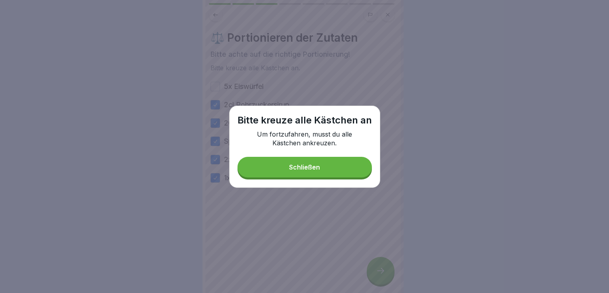
click at [314, 157] on button "Schließen" at bounding box center [305, 167] width 134 height 21
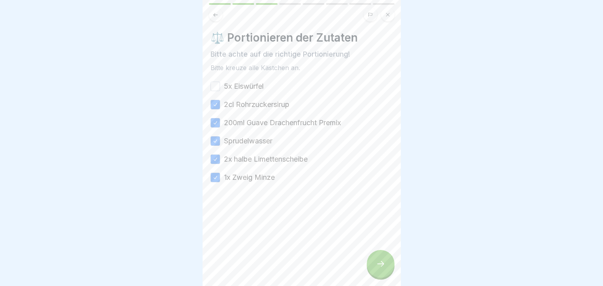
drag, startPoint x: 217, startPoint y: 85, endPoint x: 219, endPoint y: 89, distance: 4.4
click at [217, 85] on button "5x Eiswürfel" at bounding box center [216, 87] width 10 height 10
click at [378, 269] on icon at bounding box center [381, 264] width 10 height 10
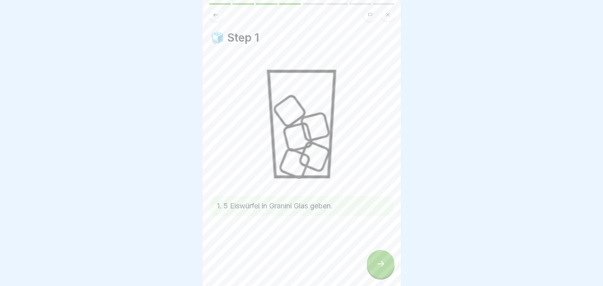
scroll to position [6, 0]
click at [380, 262] on icon at bounding box center [381, 264] width 10 height 10
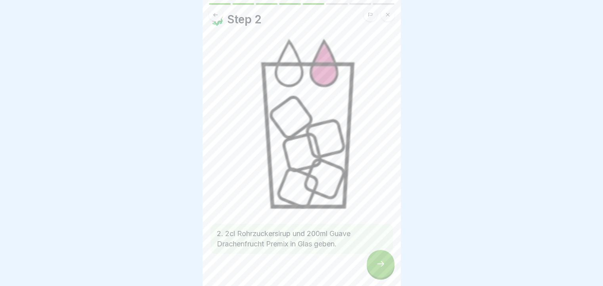
scroll to position [27, 0]
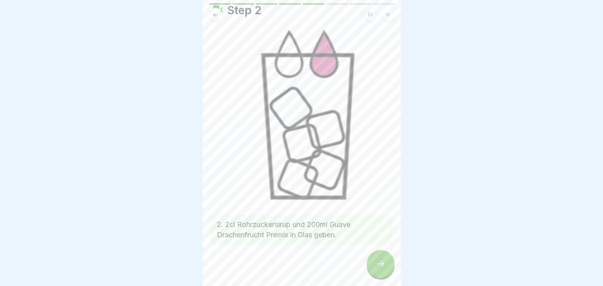
click at [369, 263] on div at bounding box center [381, 264] width 28 height 28
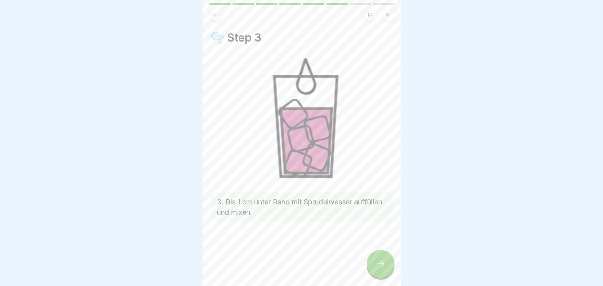
click at [380, 267] on icon at bounding box center [381, 264] width 10 height 10
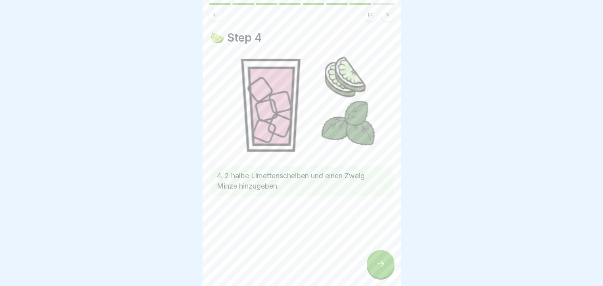
click at [383, 265] on icon at bounding box center [380, 264] width 7 height 6
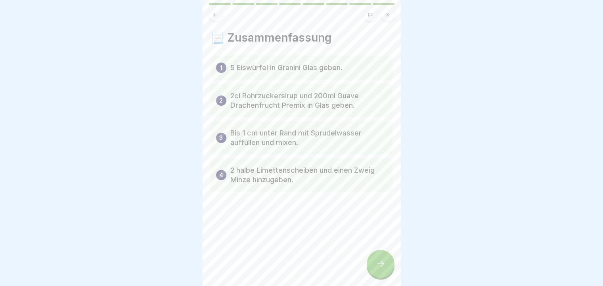
click at [383, 265] on icon at bounding box center [380, 264] width 7 height 6
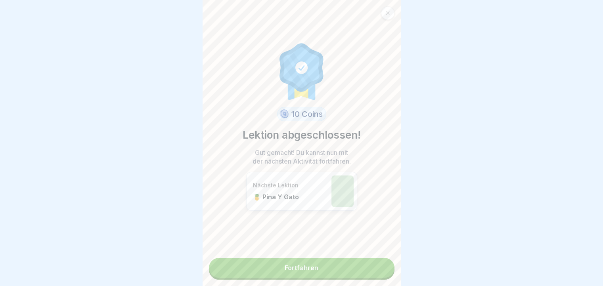
click at [374, 264] on link "Fortfahren" at bounding box center [302, 268] width 186 height 20
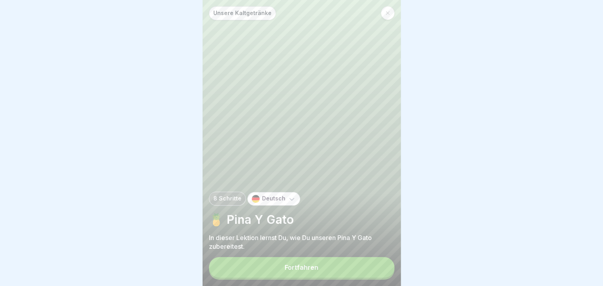
click at [364, 270] on button "Fortfahren" at bounding box center [302, 267] width 186 height 21
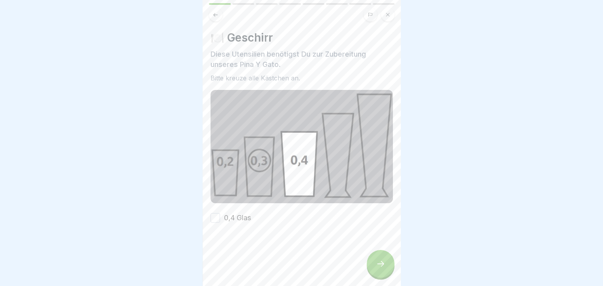
click at [216, 213] on button "0,4 Glas" at bounding box center [216, 218] width 10 height 10
click at [378, 269] on icon at bounding box center [381, 264] width 10 height 10
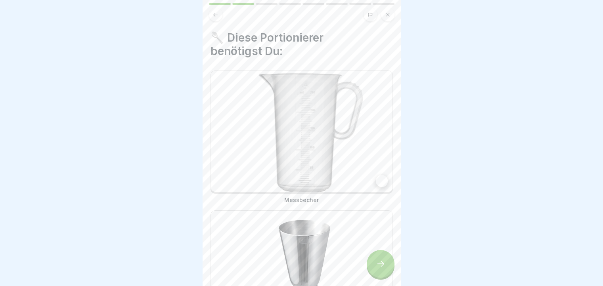
click at [353, 162] on img at bounding box center [302, 131] width 182 height 121
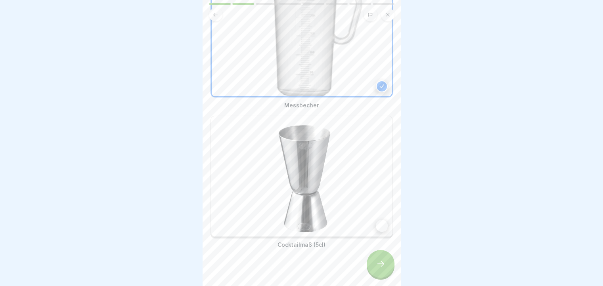
scroll to position [97, 0]
click at [344, 195] on img at bounding box center [302, 174] width 182 height 121
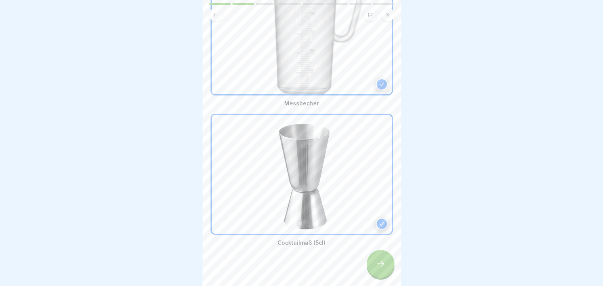
click at [383, 276] on div at bounding box center [381, 264] width 28 height 28
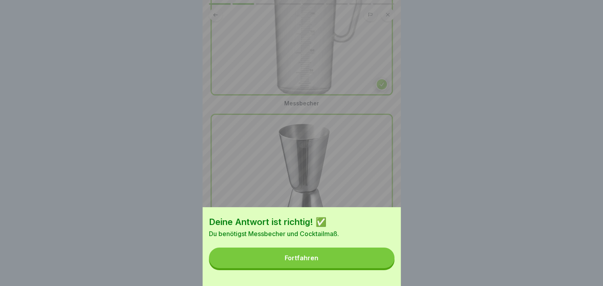
click at [336, 263] on button "Fortfahren" at bounding box center [302, 258] width 186 height 21
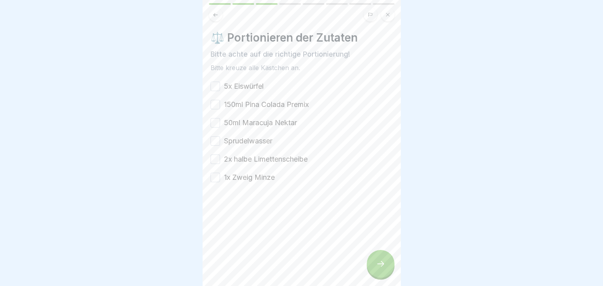
click at [217, 86] on button "5x Eiswürfel" at bounding box center [216, 87] width 10 height 10
click at [214, 104] on button "150ml Pina Colada Premix" at bounding box center [216, 105] width 10 height 10
click at [214, 125] on button "50ml Maracuja Nektar" at bounding box center [216, 123] width 10 height 10
click at [213, 177] on button "1x Zweig Minze" at bounding box center [216, 178] width 10 height 10
click at [215, 163] on button "2x halbe Limettenscheibe" at bounding box center [216, 160] width 10 height 10
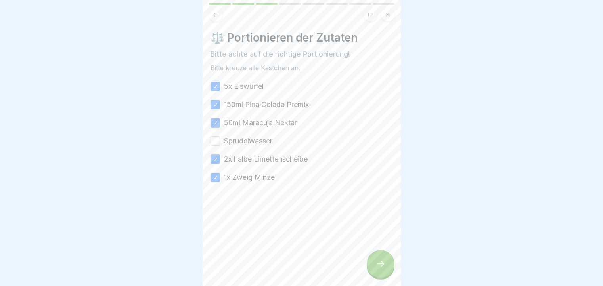
click at [215, 144] on button "Sprudelwasser" at bounding box center [216, 141] width 10 height 10
click at [383, 267] on icon at bounding box center [381, 264] width 10 height 10
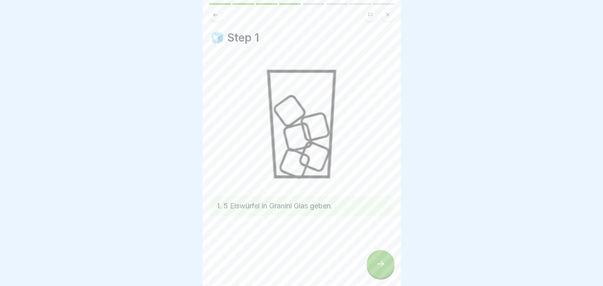
click at [373, 265] on div at bounding box center [381, 264] width 28 height 28
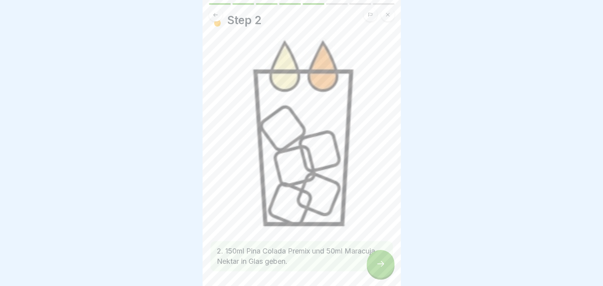
scroll to position [44, 0]
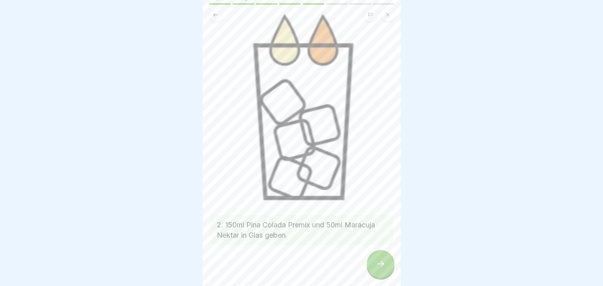
click at [381, 269] on icon at bounding box center [381, 264] width 10 height 10
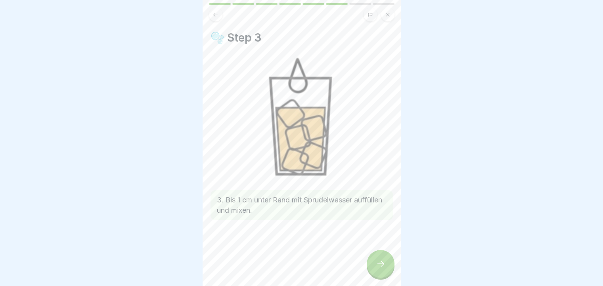
click at [381, 269] on icon at bounding box center [381, 264] width 10 height 10
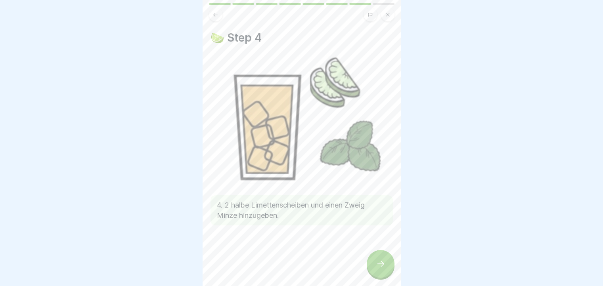
click at [391, 269] on div at bounding box center [381, 264] width 28 height 28
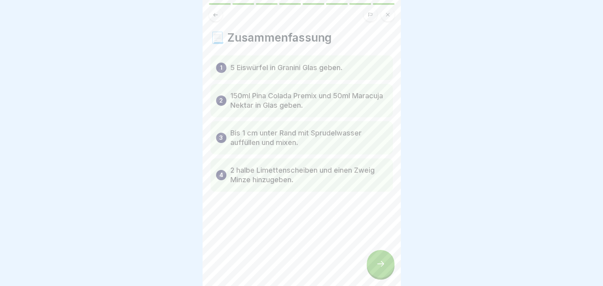
click at [391, 269] on div at bounding box center [381, 264] width 28 height 28
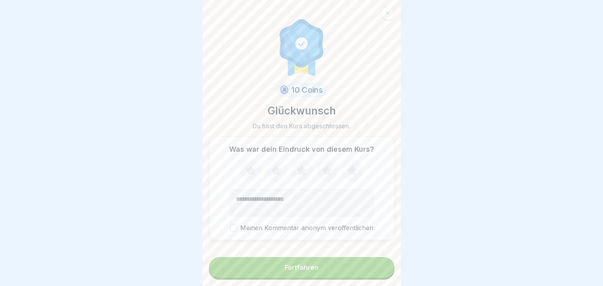
click at [371, 274] on button "Fortfahren" at bounding box center [302, 267] width 186 height 21
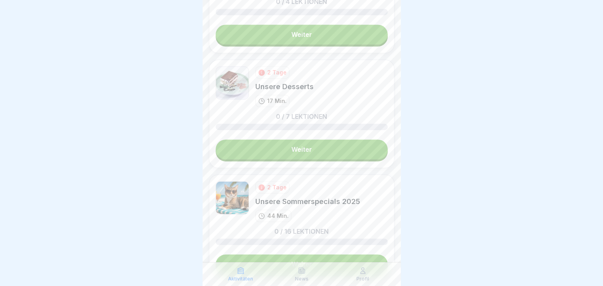
scroll to position [1217, 0]
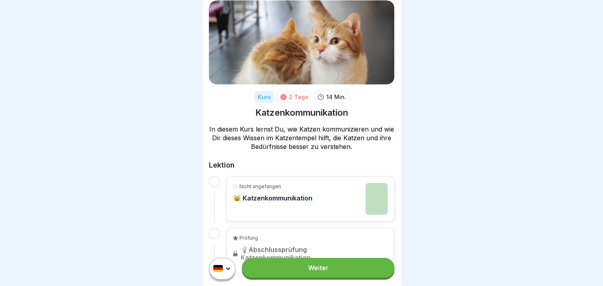
scroll to position [13, 0]
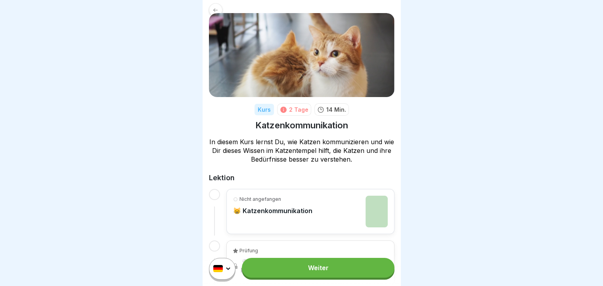
click at [328, 269] on link "Weiter" at bounding box center [318, 268] width 152 height 20
